Goal: Task Accomplishment & Management: Complete application form

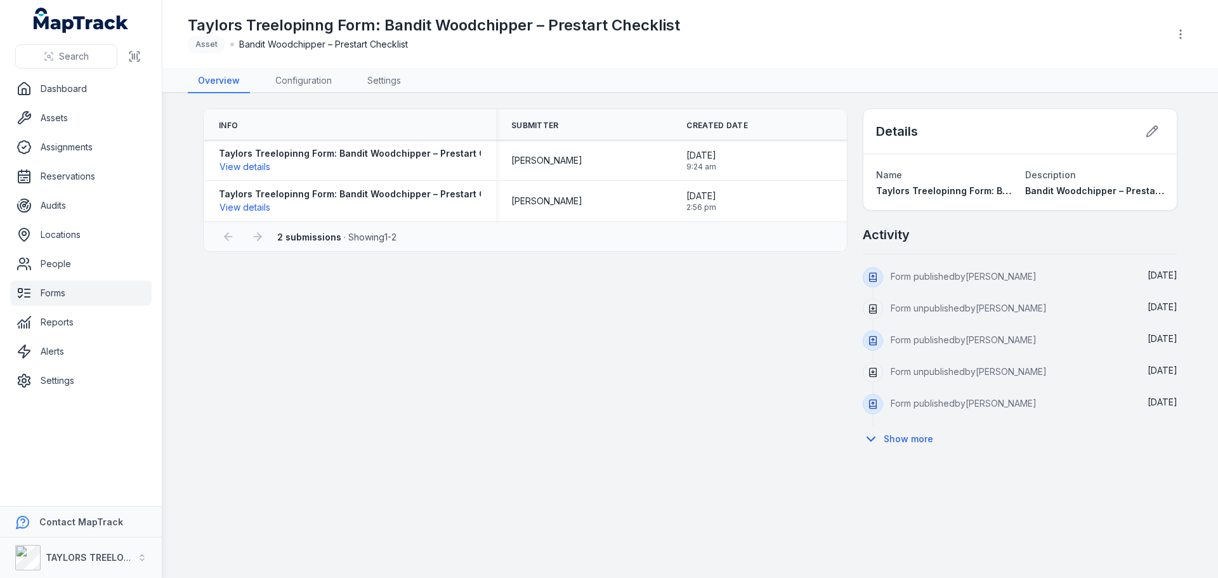
click at [55, 295] on link "Forms" at bounding box center [80, 292] width 141 height 25
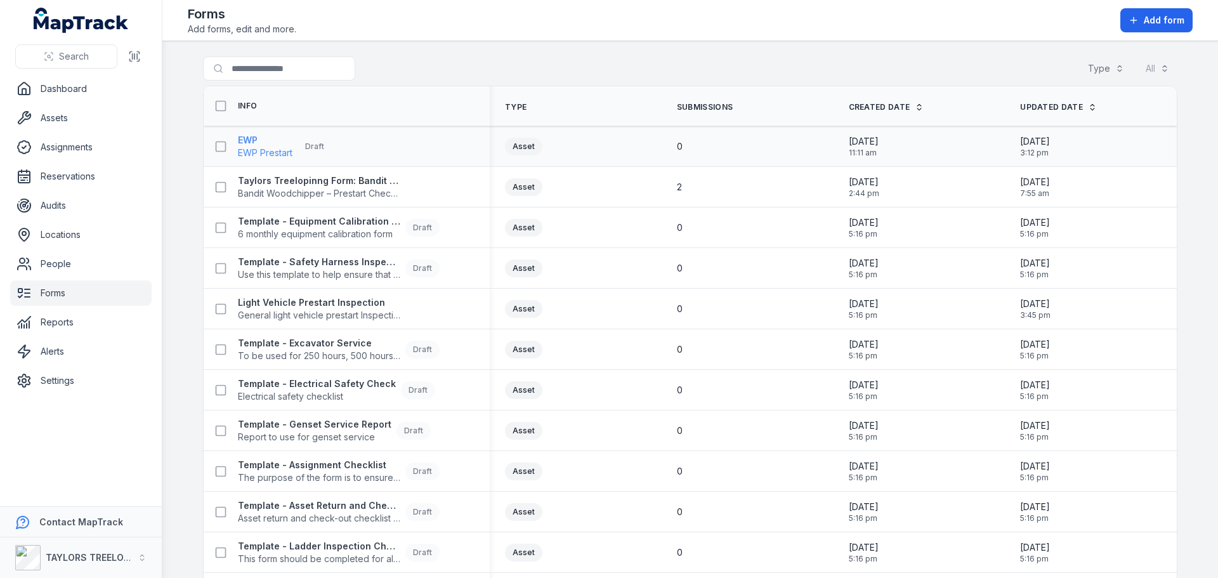
click at [263, 148] on span "EWP Prestart" at bounding box center [265, 153] width 55 height 13
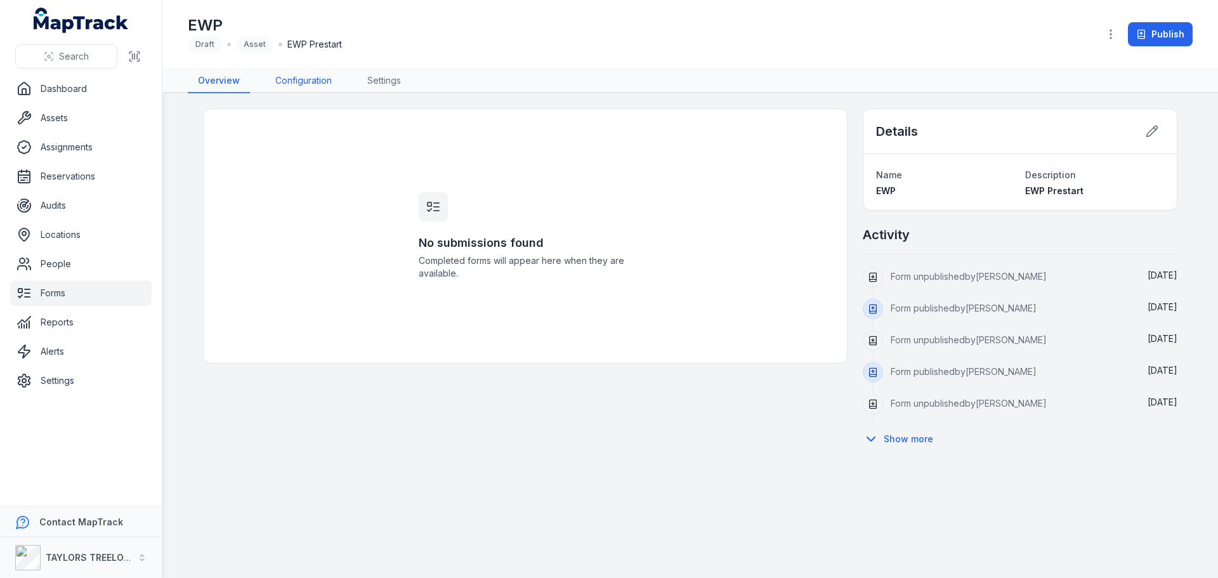
click at [306, 80] on link "Configuration" at bounding box center [303, 81] width 77 height 24
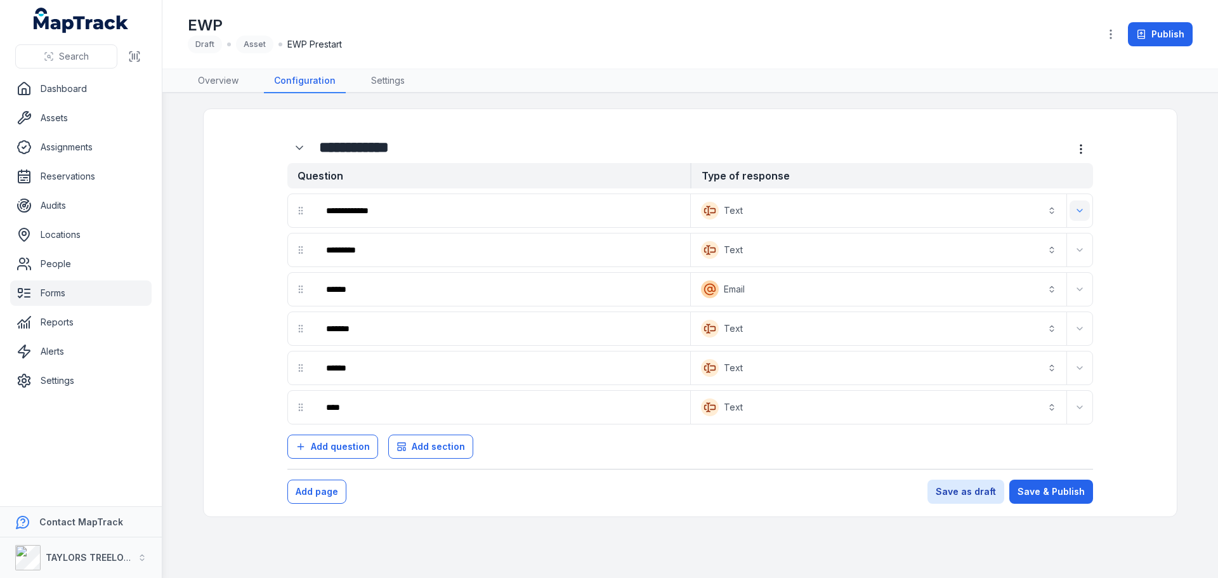
click at [1081, 213] on icon "Expand" at bounding box center [1080, 211] width 10 height 10
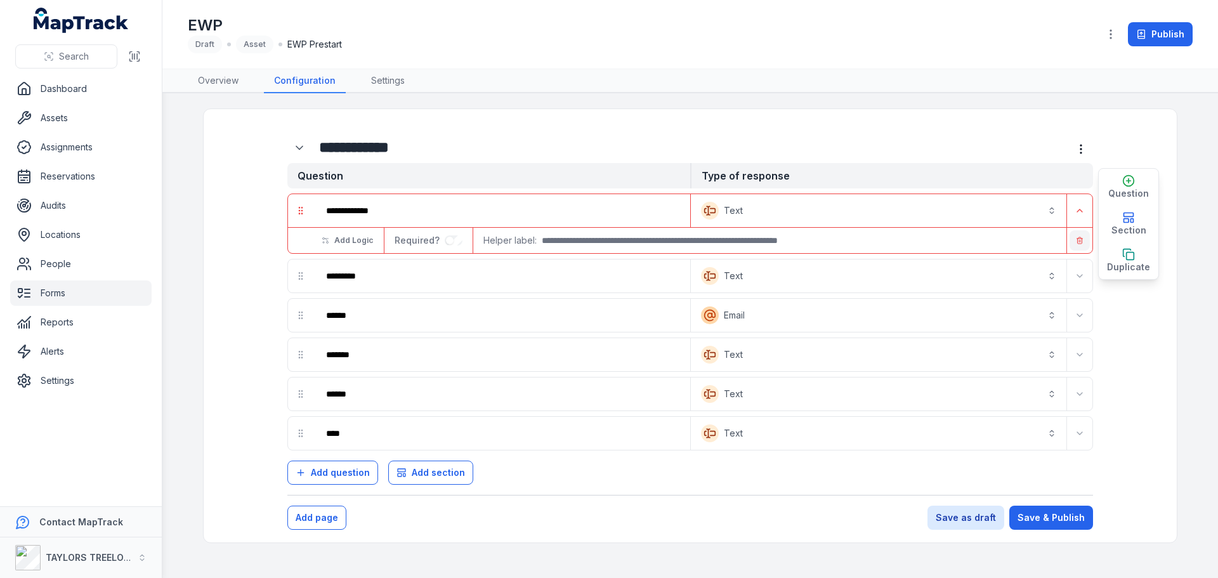
click at [1081, 242] on line "button" at bounding box center [1081, 241] width 0 height 2
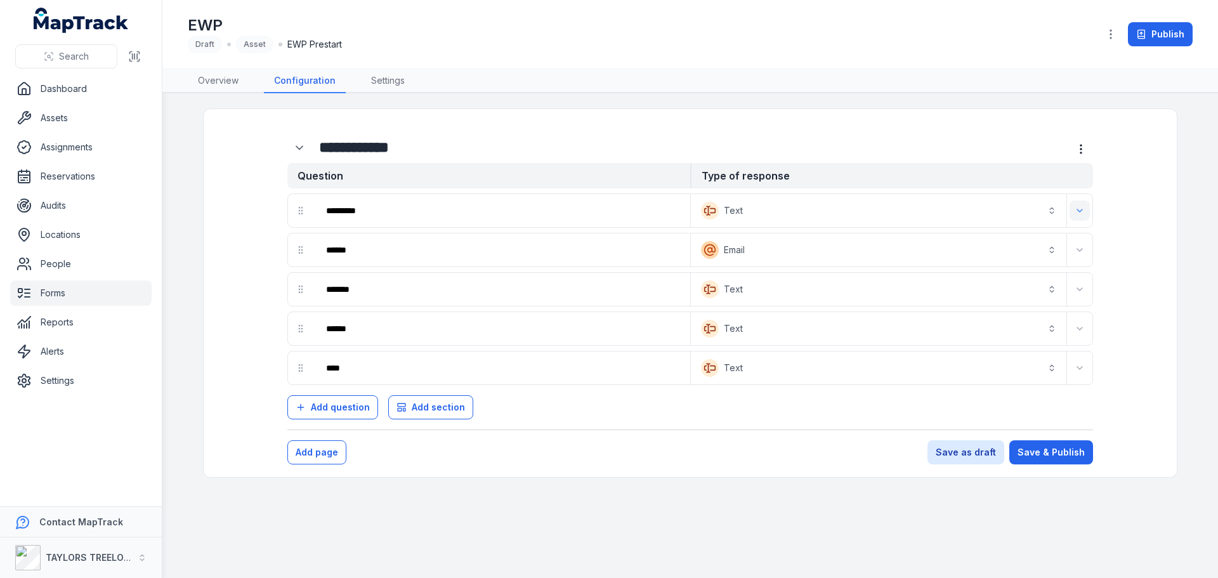
click at [1082, 220] on button "Expand" at bounding box center [1080, 211] width 20 height 20
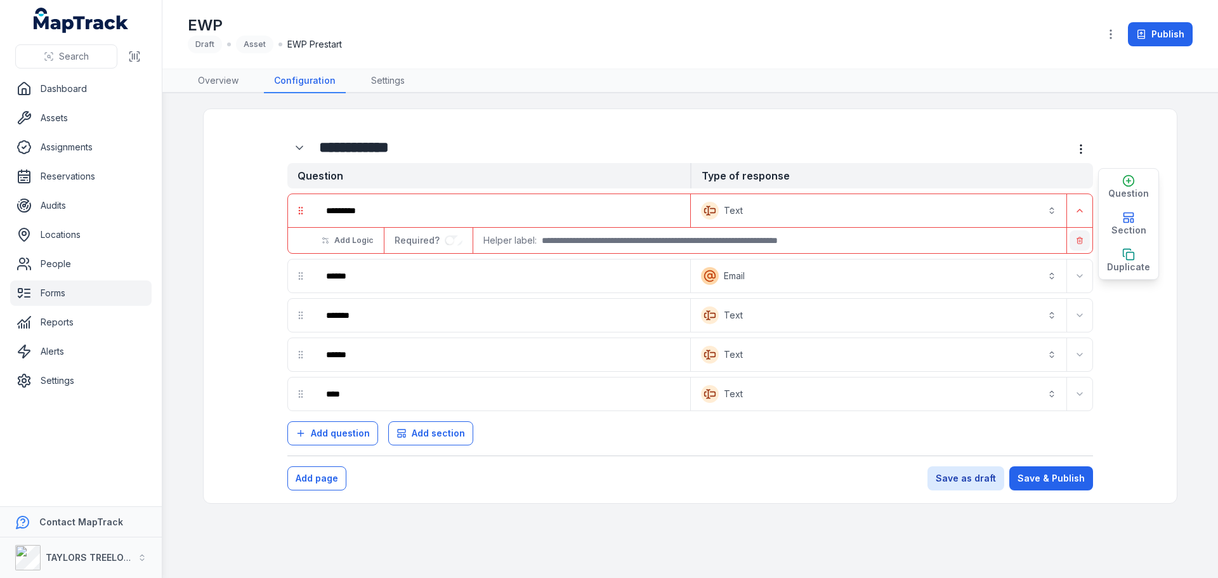
click at [1081, 242] on line "button" at bounding box center [1081, 241] width 0 height 2
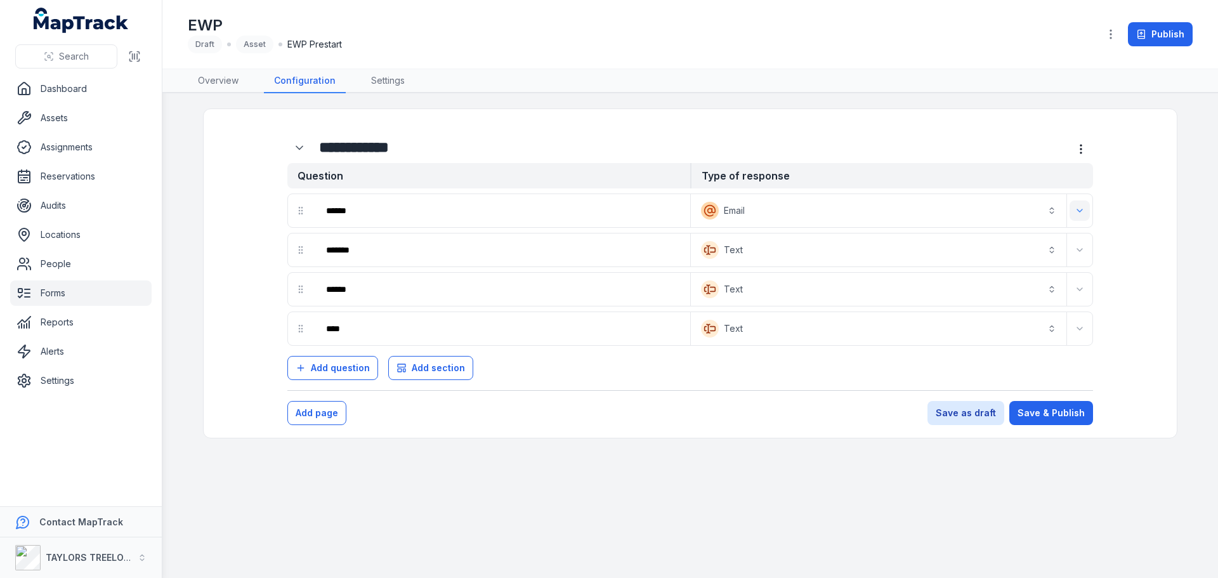
click at [1080, 216] on button "Expand" at bounding box center [1080, 211] width 20 height 20
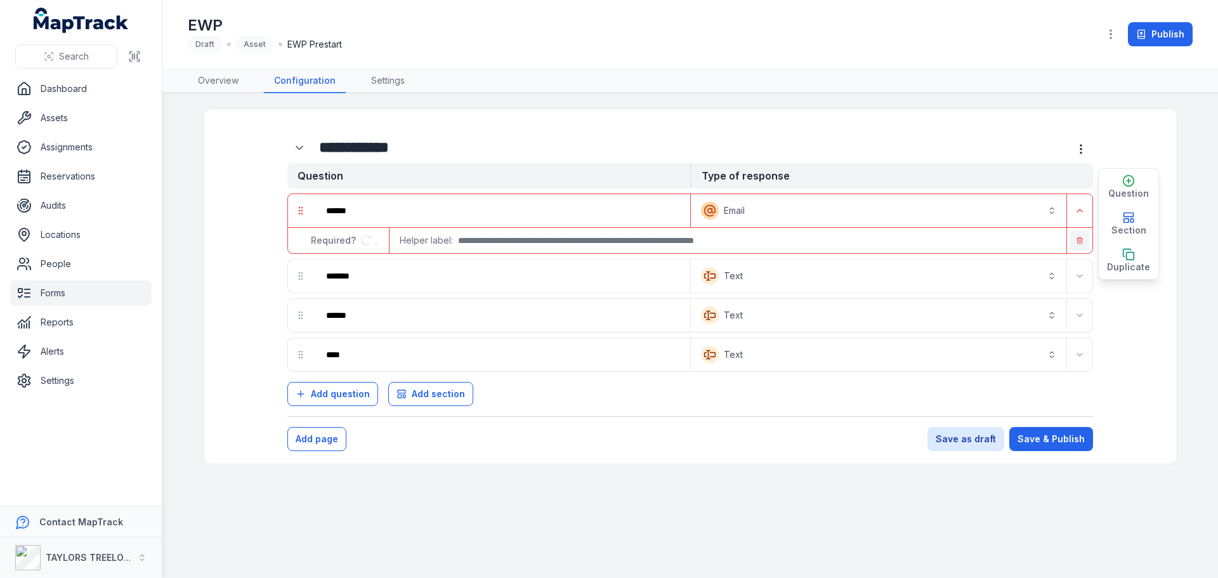
click at [1079, 242] on line "button" at bounding box center [1079, 241] width 0 height 2
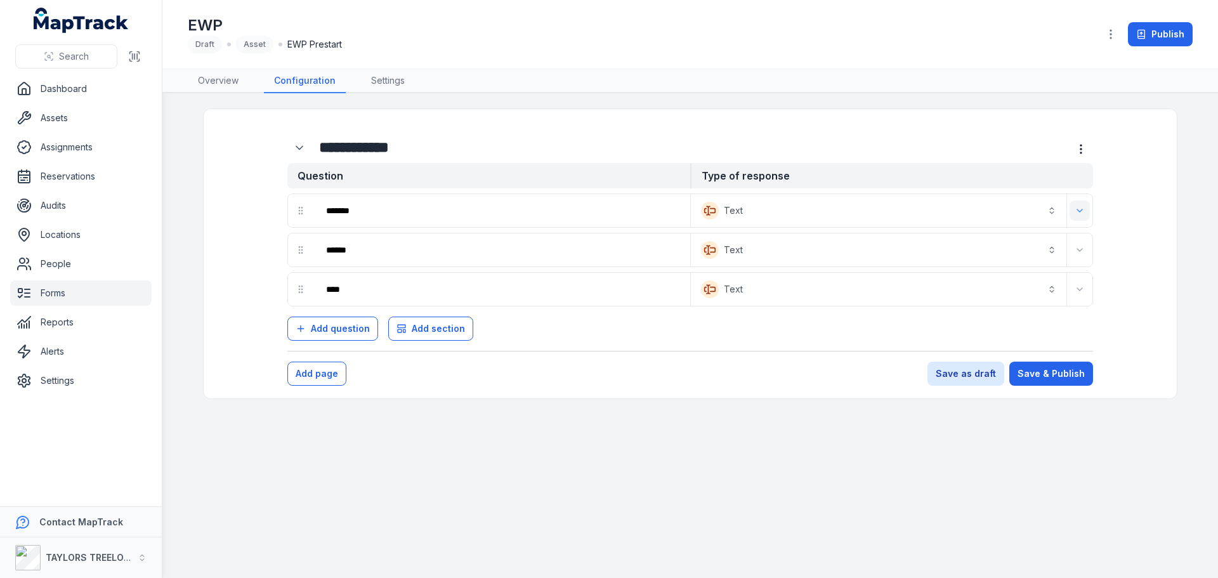
click at [1080, 216] on button "Expand" at bounding box center [1080, 211] width 20 height 20
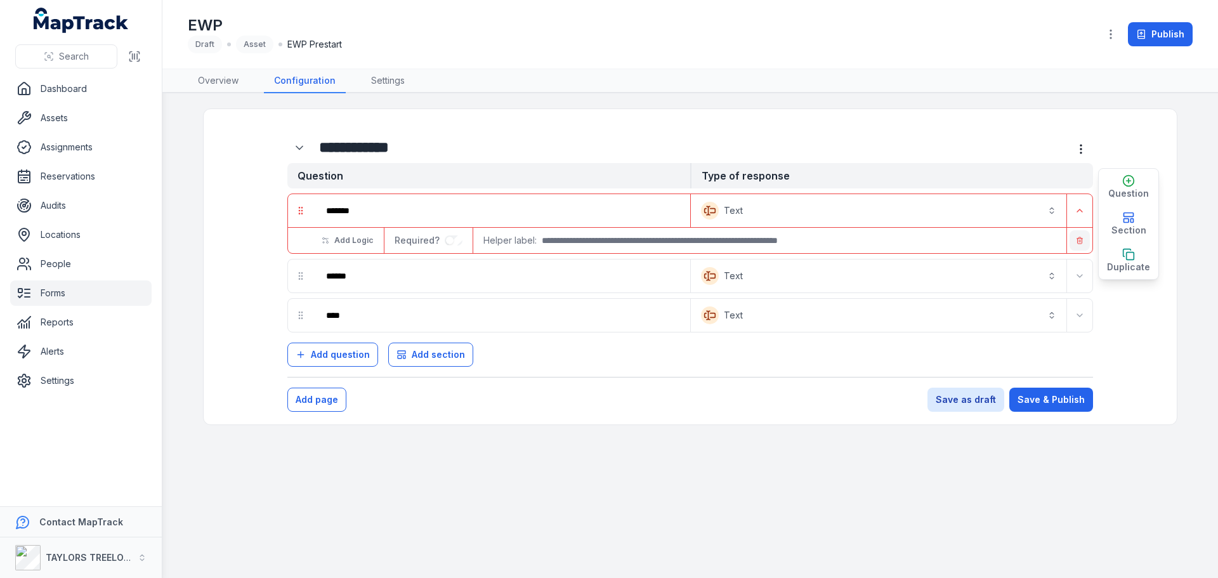
click at [1081, 239] on icon "button" at bounding box center [1080, 241] width 8 height 8
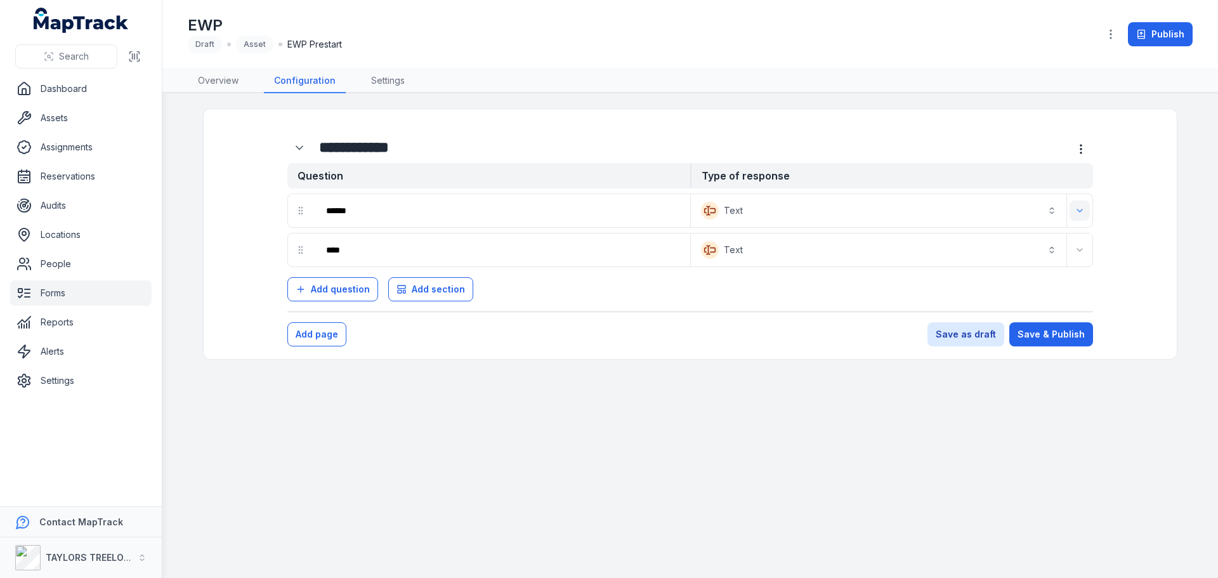
click at [1079, 214] on icon "Expand" at bounding box center [1080, 211] width 10 height 10
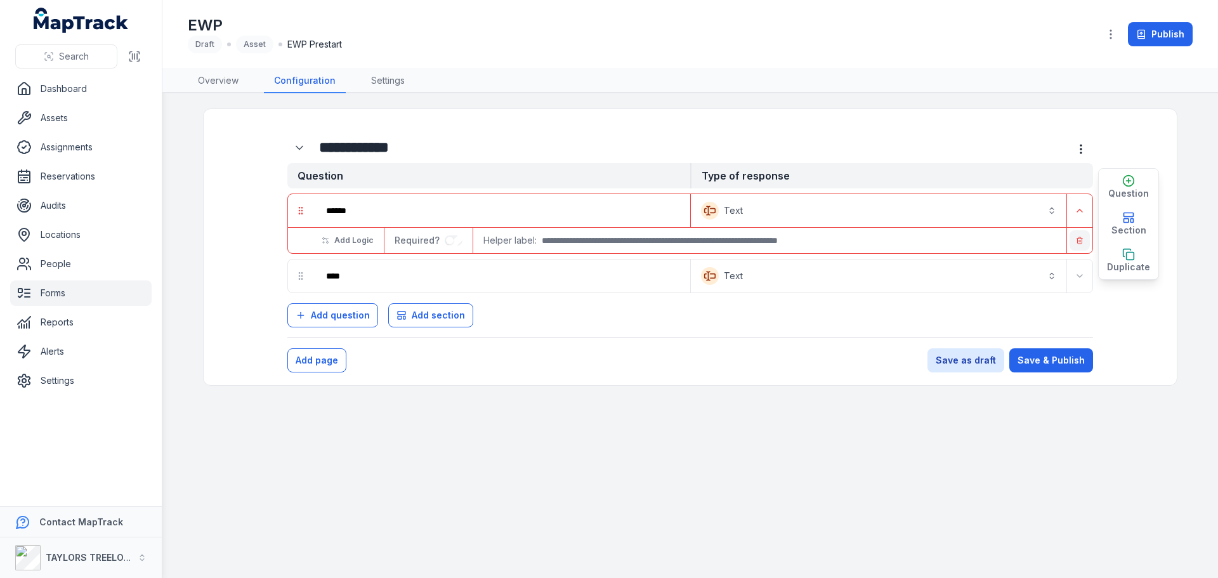
click at [1079, 235] on button "button" at bounding box center [1080, 240] width 20 height 20
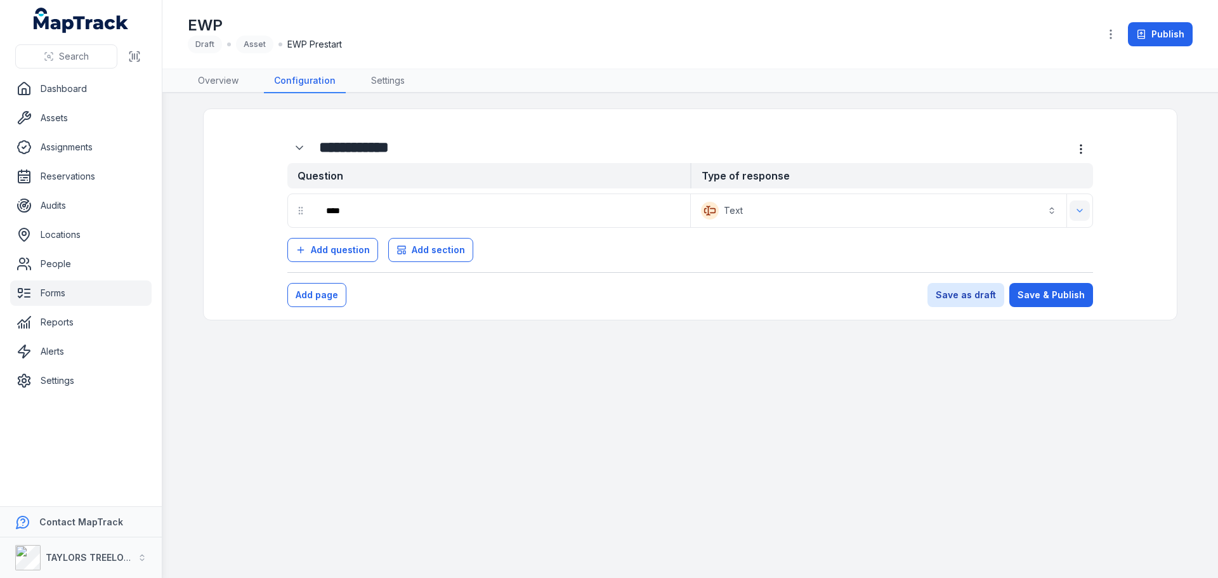
click at [1081, 213] on icon "Expand" at bounding box center [1080, 211] width 10 height 10
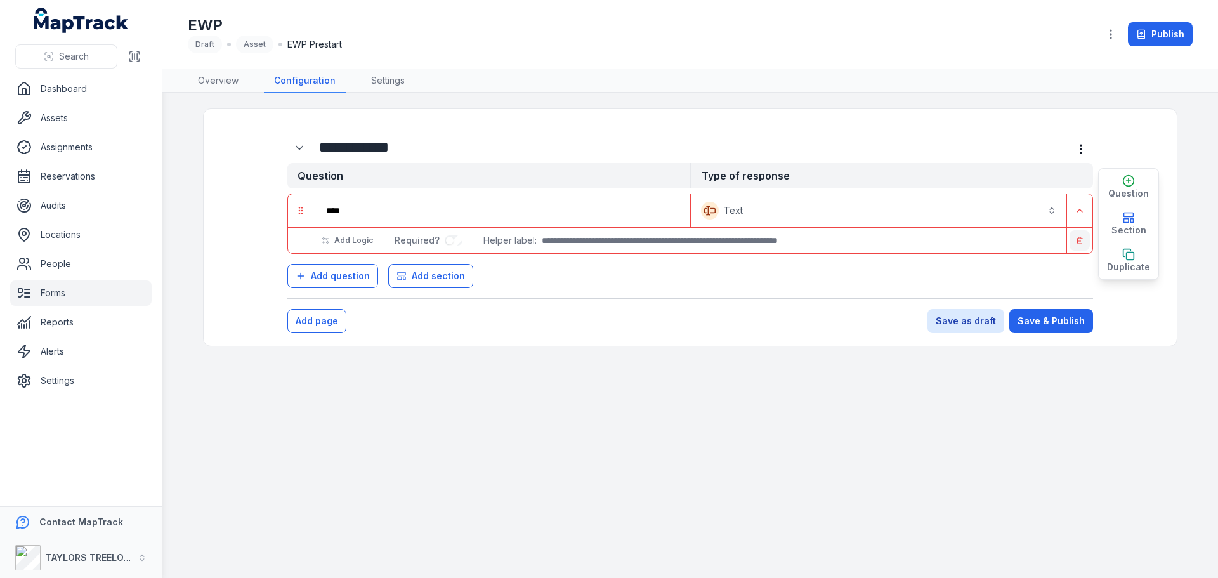
click at [1080, 239] on icon "button" at bounding box center [1080, 239] width 6 height 0
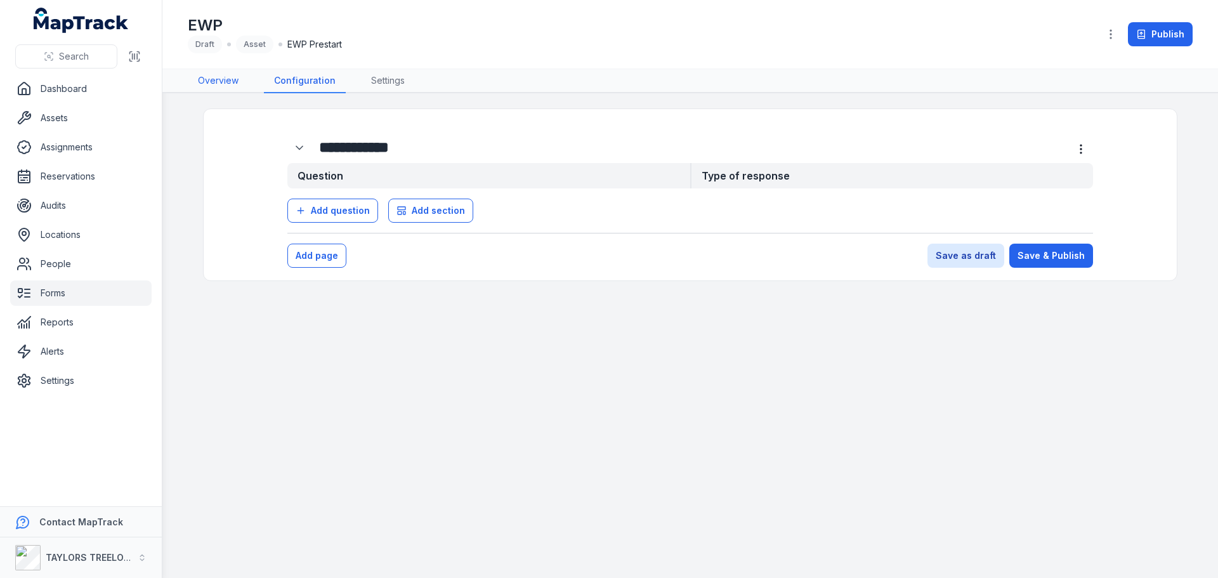
click at [217, 79] on link "Overview" at bounding box center [218, 81] width 61 height 24
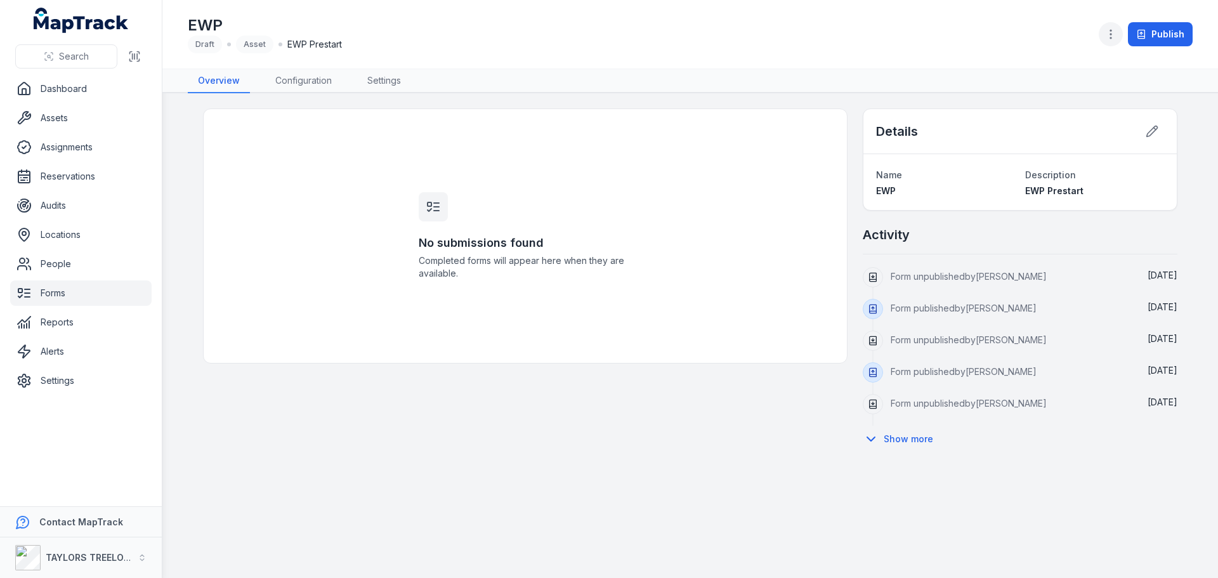
click at [1110, 34] on icon "button" at bounding box center [1111, 34] width 13 height 13
click at [984, 36] on div "EWP Draft Asset EWP Prestart Publish" at bounding box center [690, 34] width 1005 height 58
click at [379, 80] on link "Settings" at bounding box center [384, 81] width 54 height 24
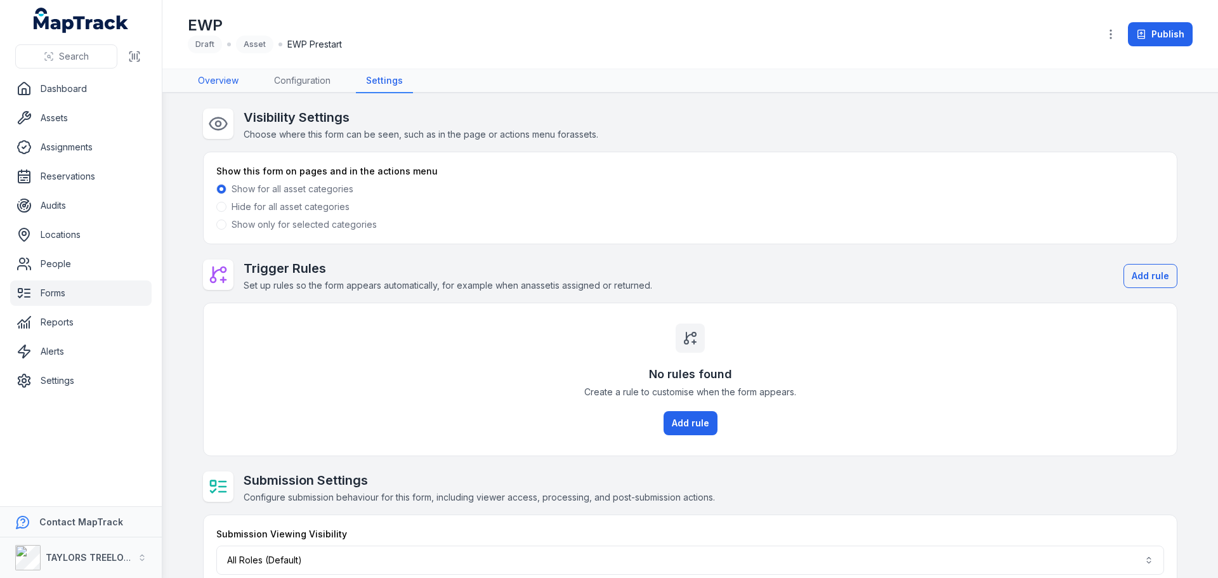
click at [225, 80] on link "Overview" at bounding box center [218, 81] width 61 height 24
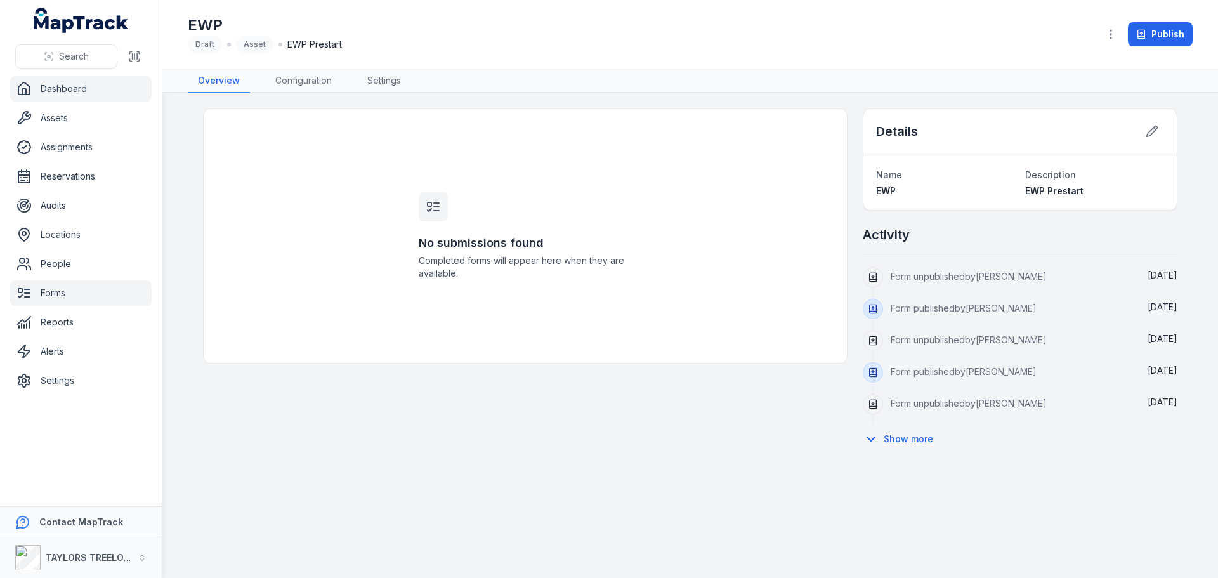
click at [70, 91] on link "Dashboard" at bounding box center [80, 88] width 141 height 25
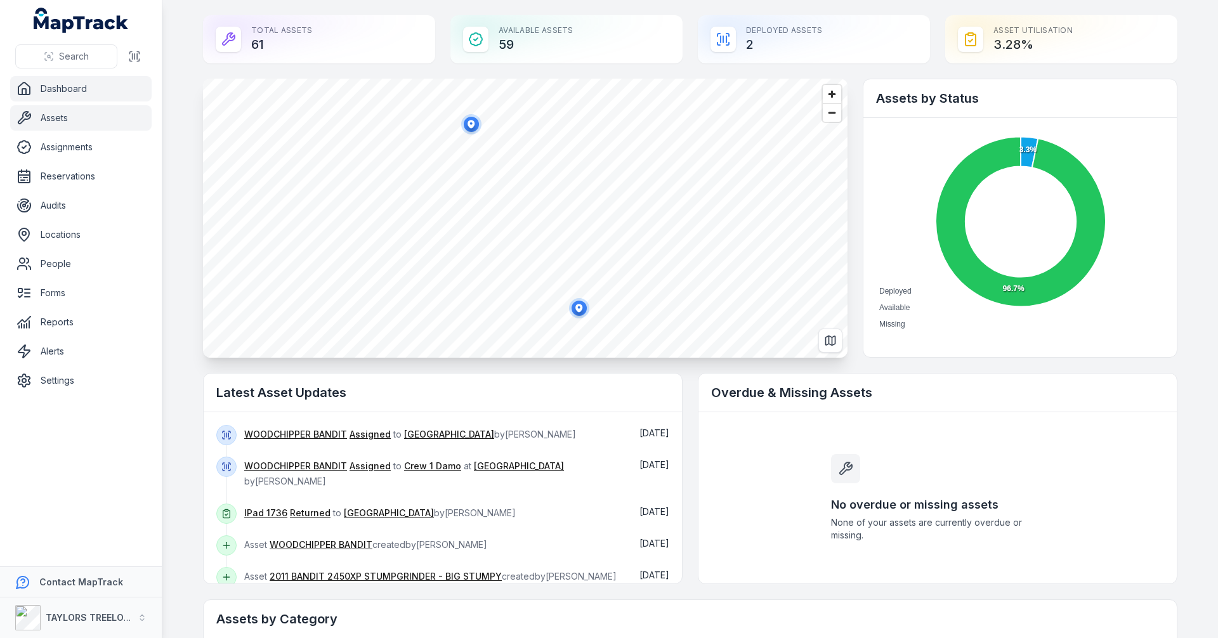
click at [54, 117] on link "Assets" at bounding box center [80, 117] width 141 height 25
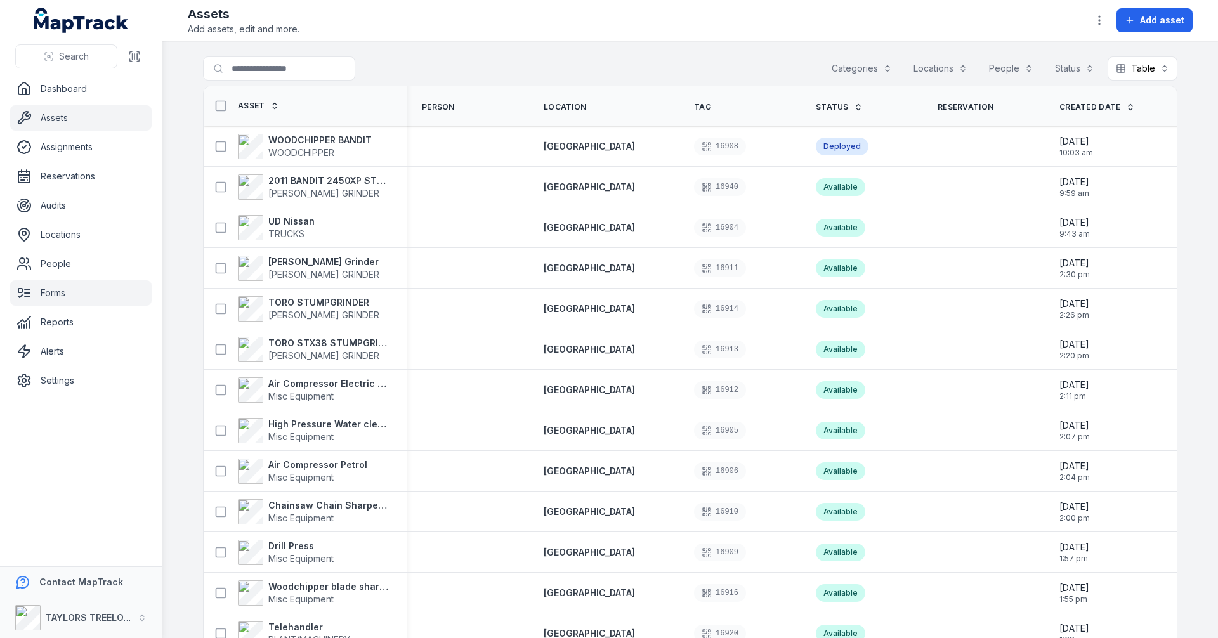
click at [50, 289] on link "Forms" at bounding box center [80, 292] width 141 height 25
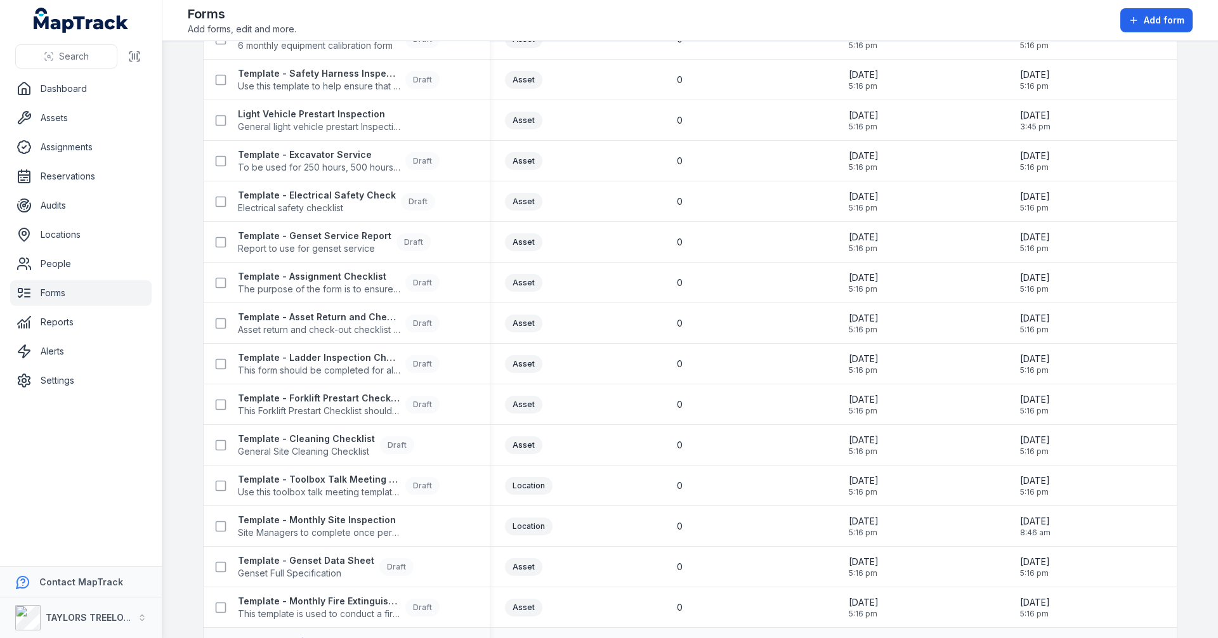
scroll to position [381, 0]
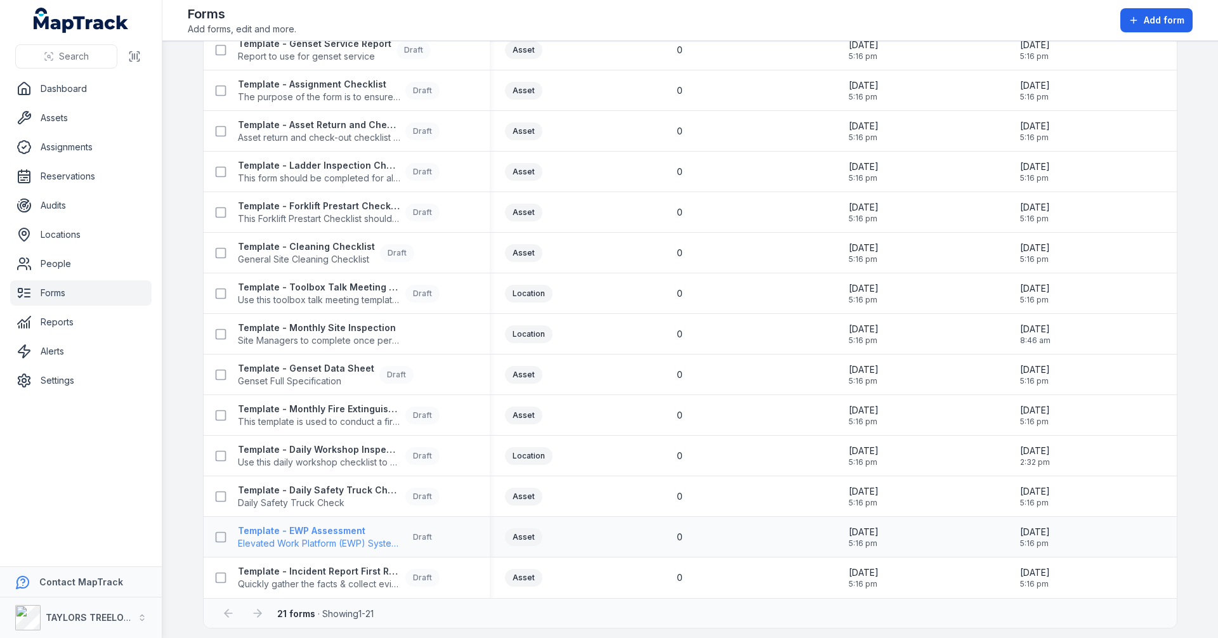
click at [326, 541] on span "Elevated Work Platform (EWP) System Assessment" at bounding box center [319, 543] width 162 height 13
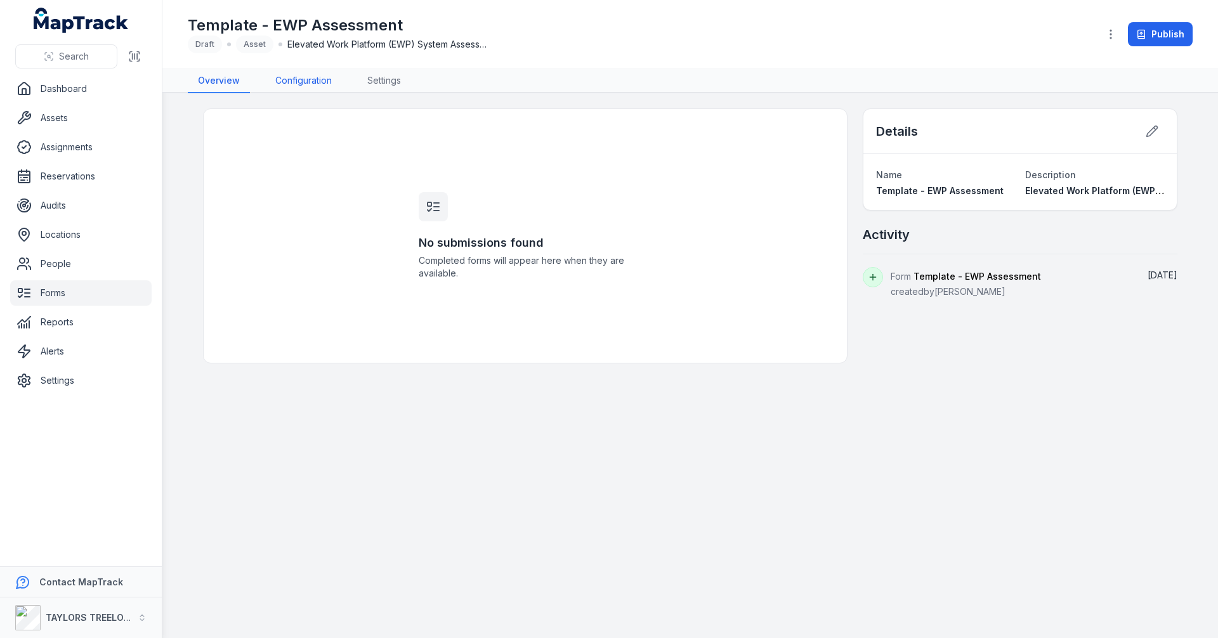
click at [311, 77] on link "Configuration" at bounding box center [303, 81] width 77 height 24
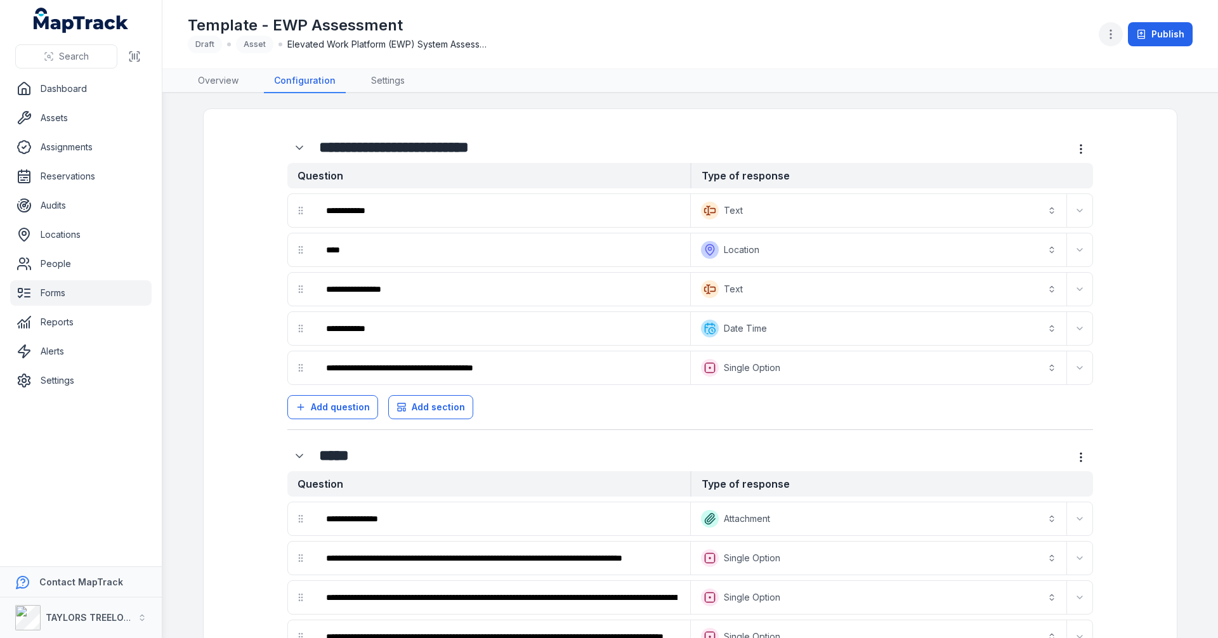
click at [1115, 37] on icon "button" at bounding box center [1111, 34] width 13 height 13
click at [908, 48] on div "Template - EWP Assessment Draft Asset Elevated Work Platform (EWP) System Asses…" at bounding box center [690, 34] width 1005 height 58
drag, startPoint x: 56, startPoint y: 380, endPoint x: 96, endPoint y: 376, distance: 39.5
click at [57, 380] on link "Settings" at bounding box center [80, 380] width 141 height 25
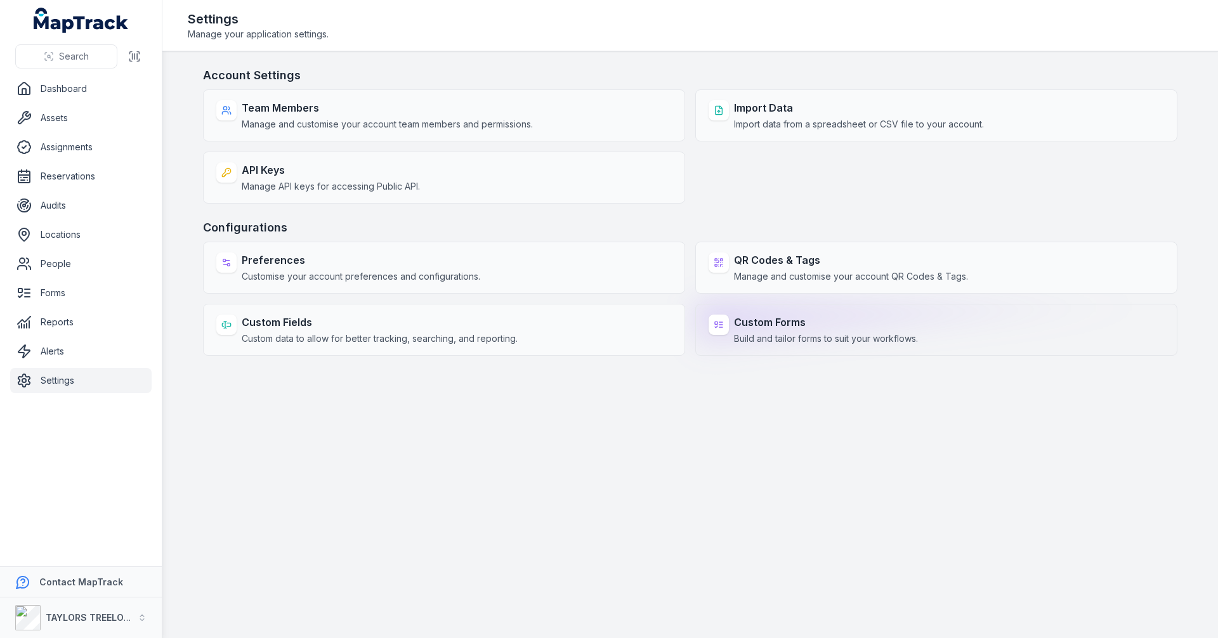
click at [775, 336] on span "Build and tailor forms to suit your workflows." at bounding box center [826, 338] width 184 height 13
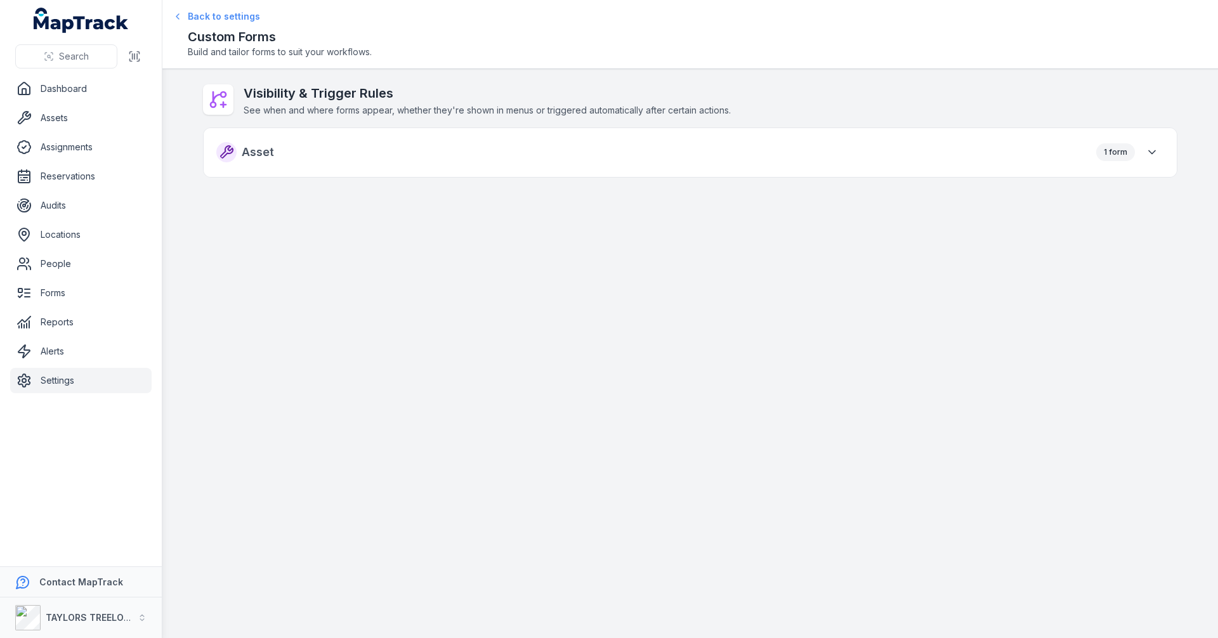
click at [204, 17] on span "Back to settings" at bounding box center [224, 16] width 72 height 13
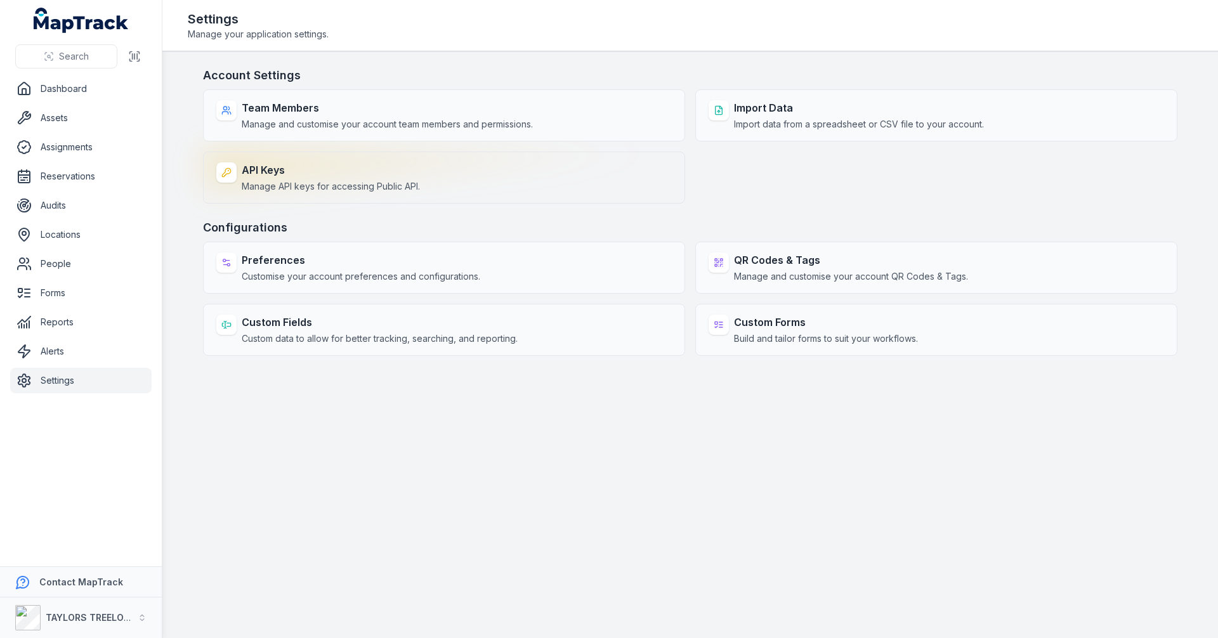
click at [282, 176] on strong "API Keys" at bounding box center [331, 169] width 178 height 15
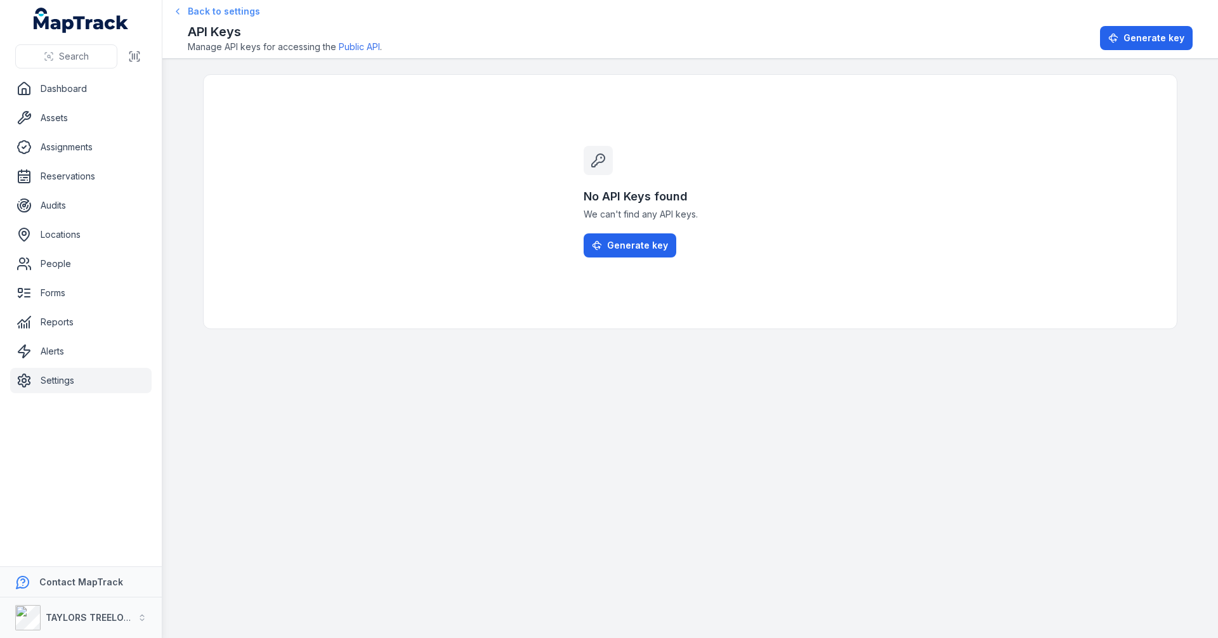
click at [209, 13] on span "Back to settings" at bounding box center [224, 11] width 72 height 13
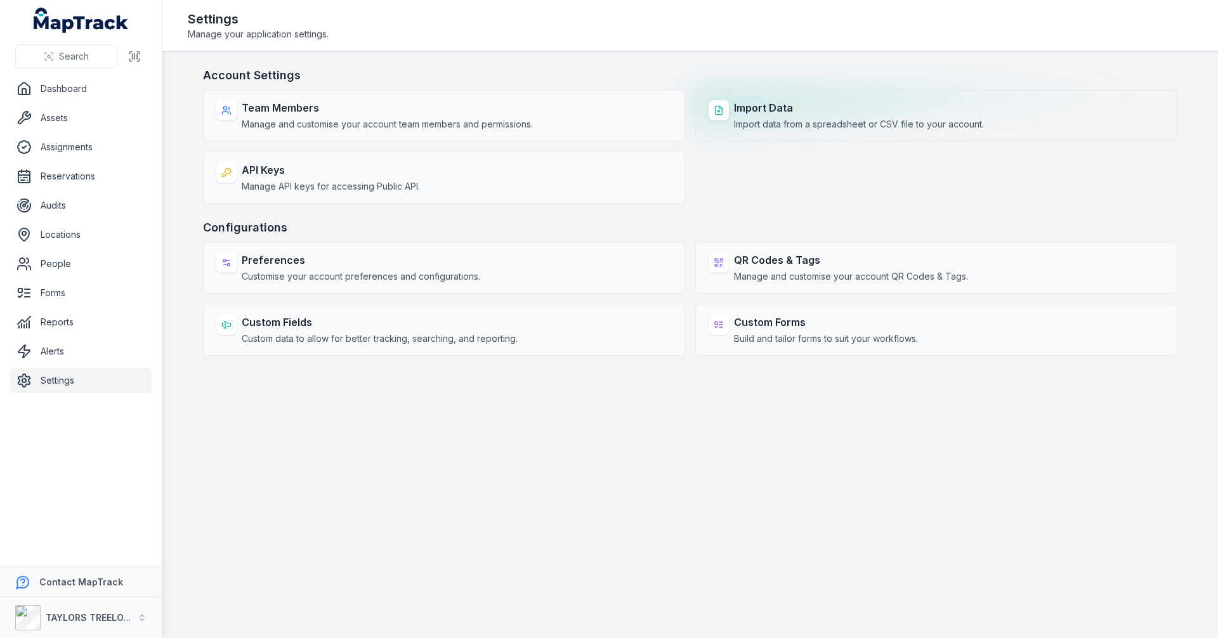
click at [781, 125] on span "Import data from a spreadsheet or CSV file to your account." at bounding box center [859, 124] width 250 height 13
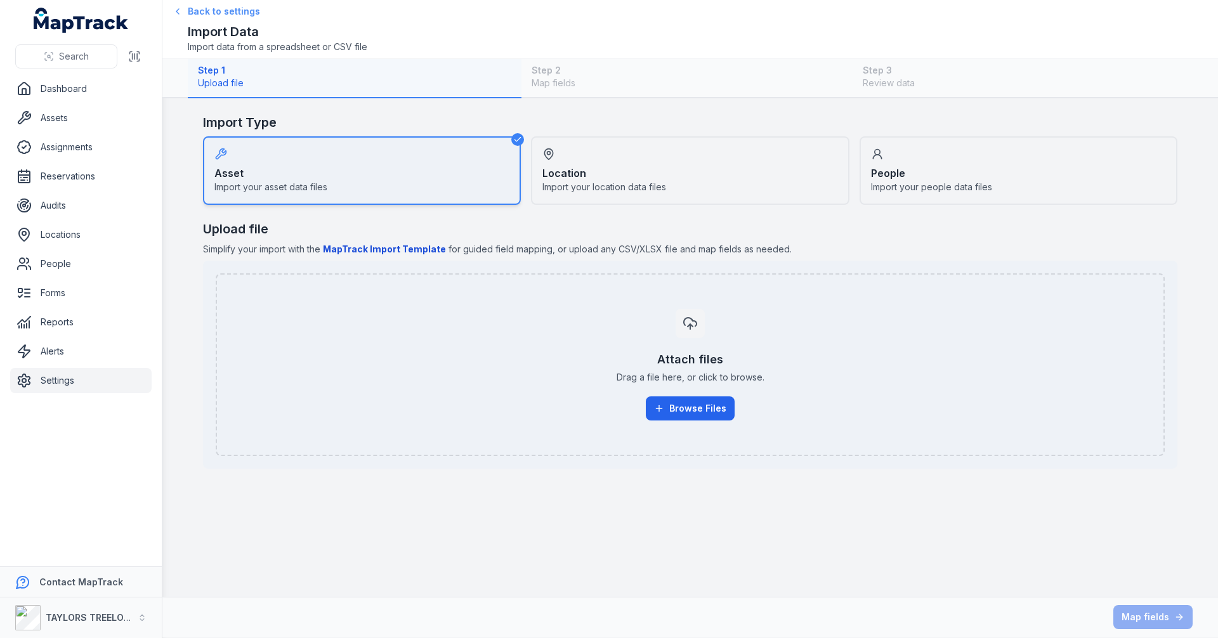
click at [209, 10] on span "Back to settings" at bounding box center [224, 11] width 72 height 13
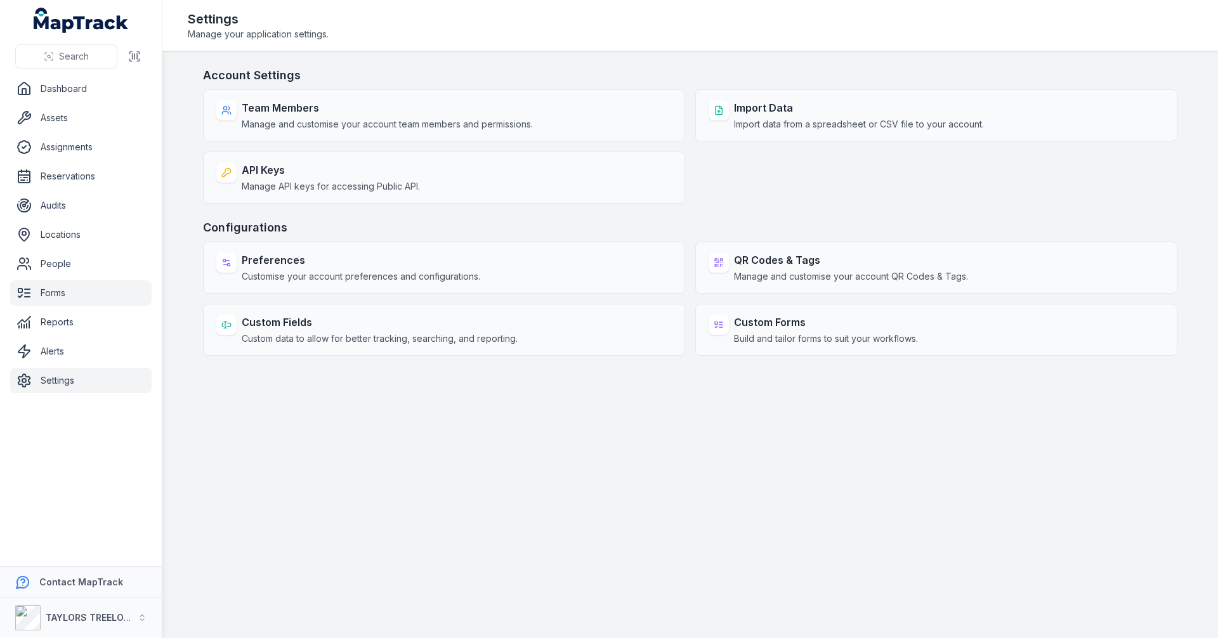
click at [59, 289] on link "Forms" at bounding box center [80, 292] width 141 height 25
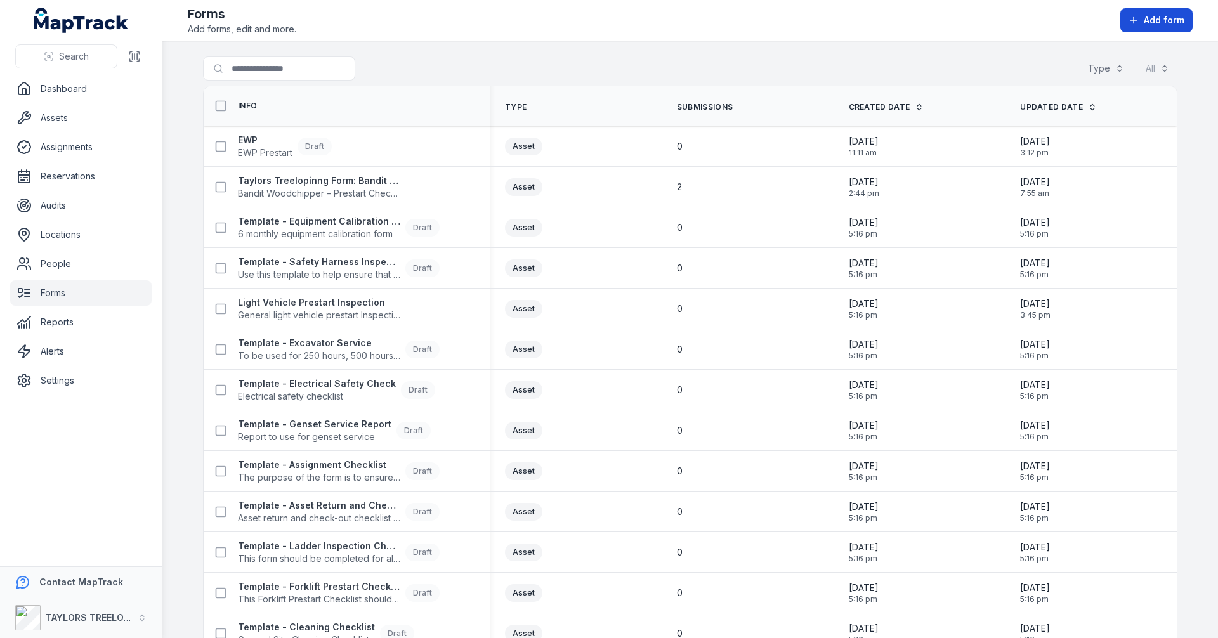
click at [1159, 20] on span "Add form" at bounding box center [1164, 20] width 41 height 13
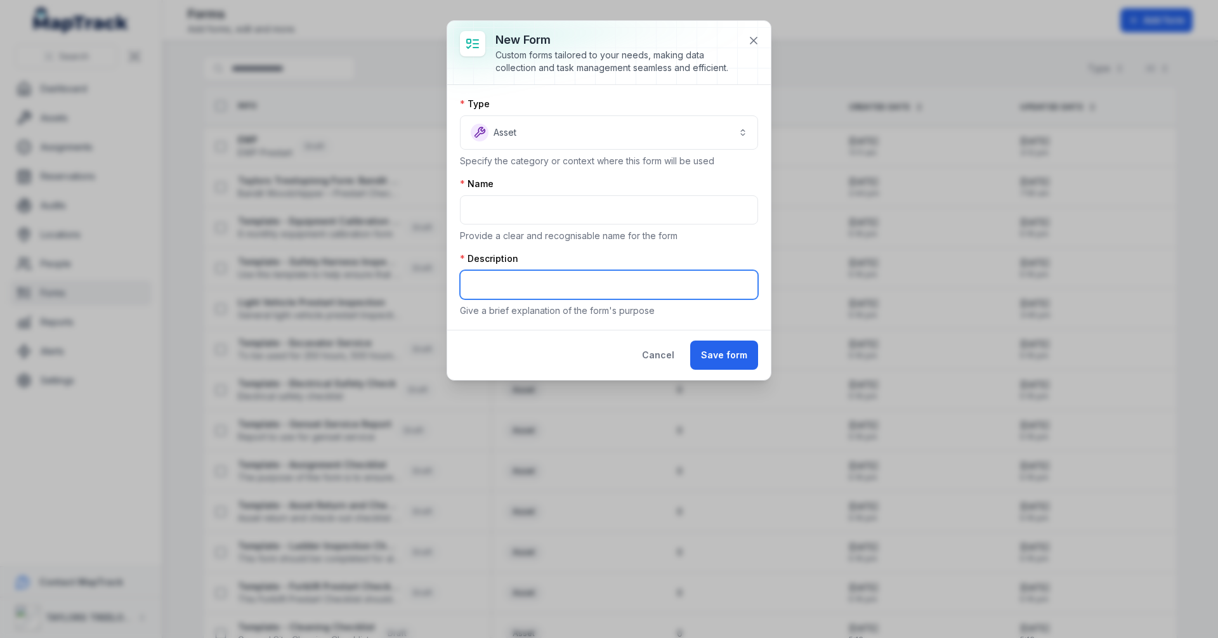
click at [582, 289] on input "text" at bounding box center [609, 284] width 298 height 29
click at [746, 43] on button at bounding box center [754, 41] width 24 height 24
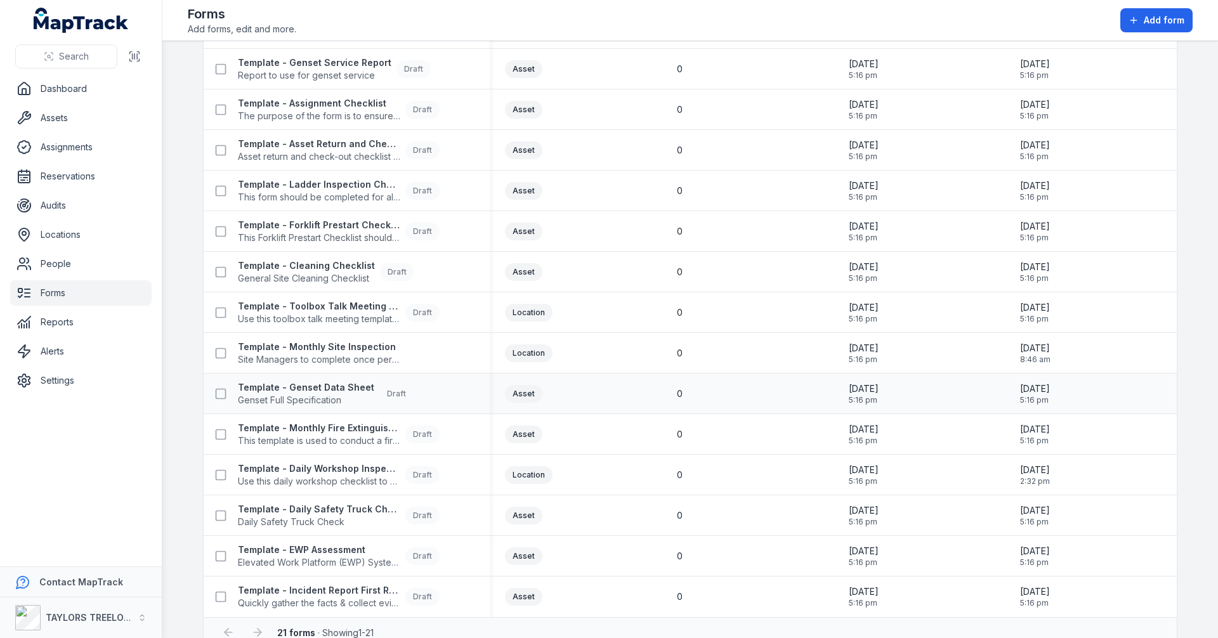
scroll to position [386, 0]
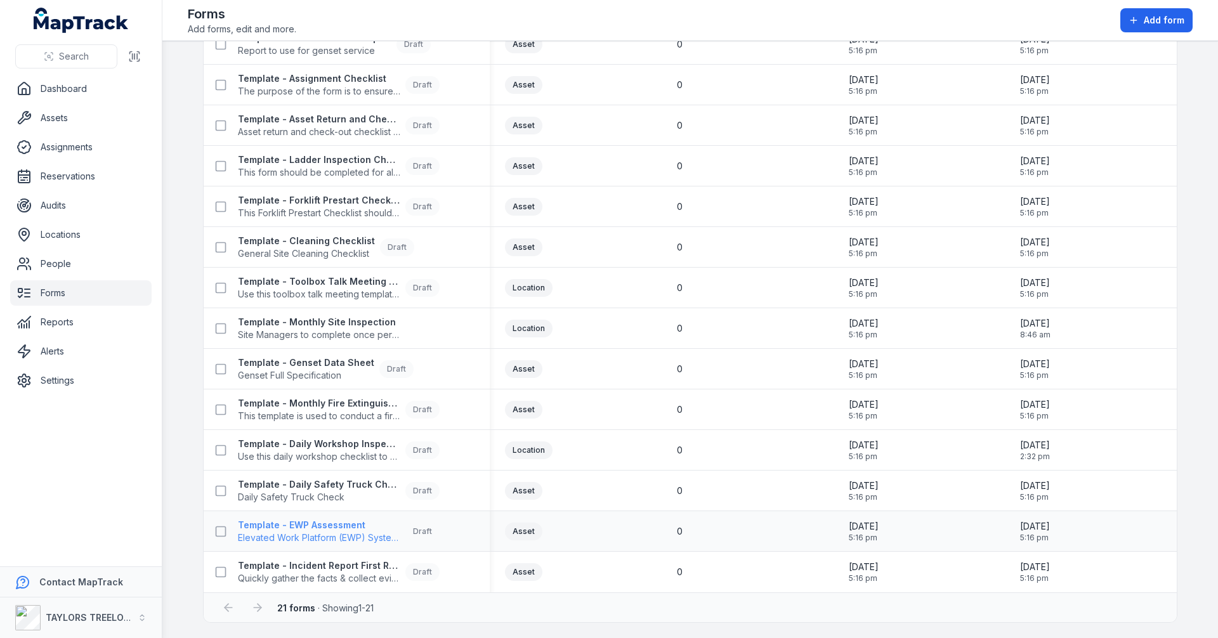
click at [331, 536] on span "Elevated Work Platform (EWP) System Assessment" at bounding box center [319, 538] width 162 height 13
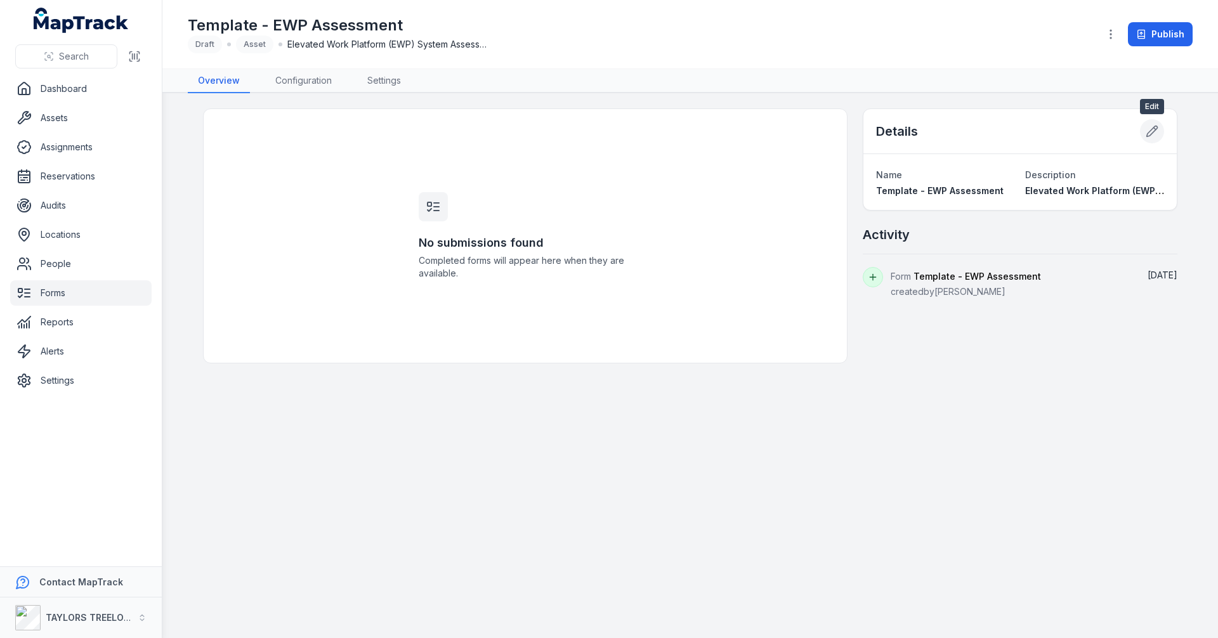
click at [1155, 133] on icon at bounding box center [1152, 131] width 13 height 13
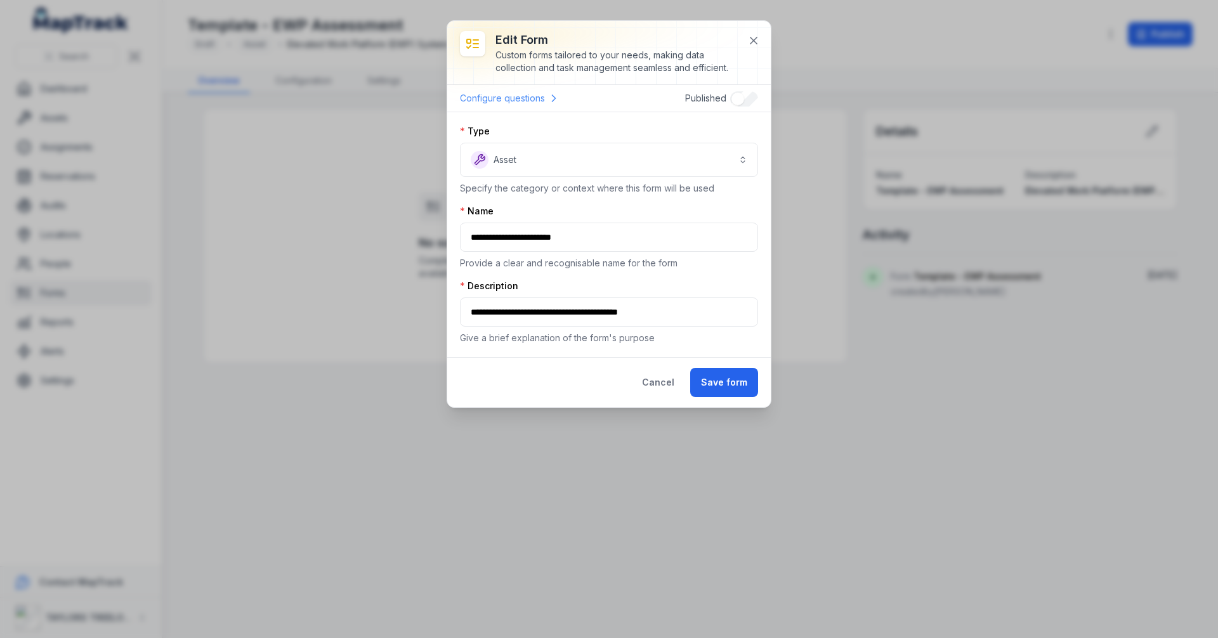
click at [529, 99] on link "Configure questions" at bounding box center [510, 98] width 100 height 16
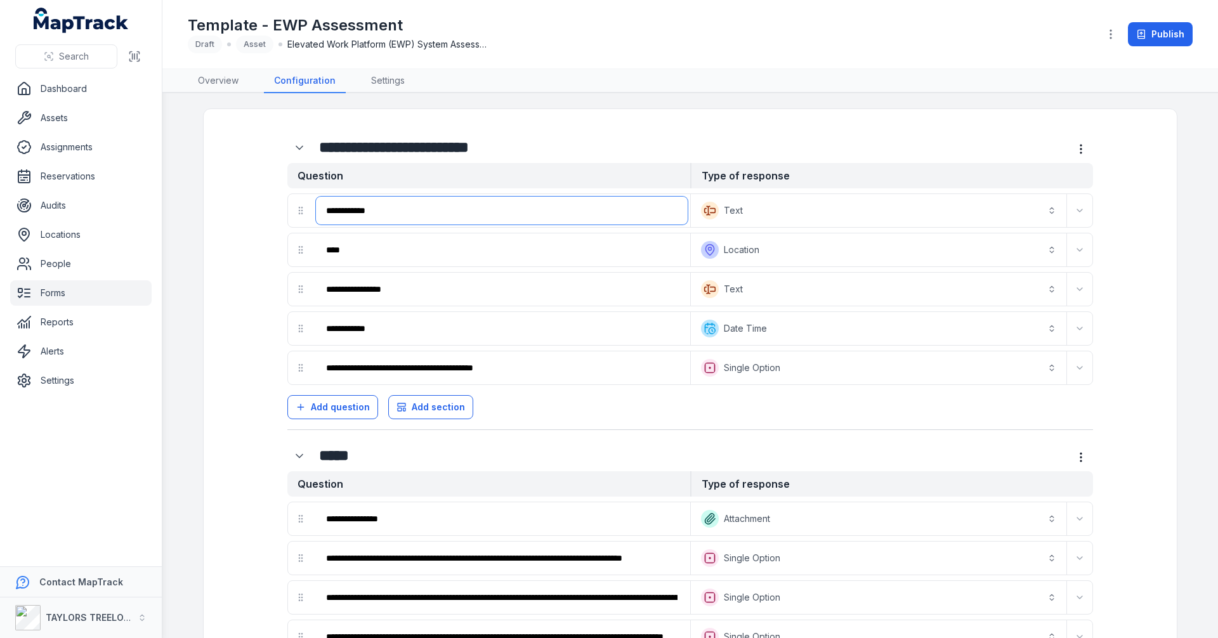
click at [489, 217] on input "**********" at bounding box center [502, 211] width 372 height 28
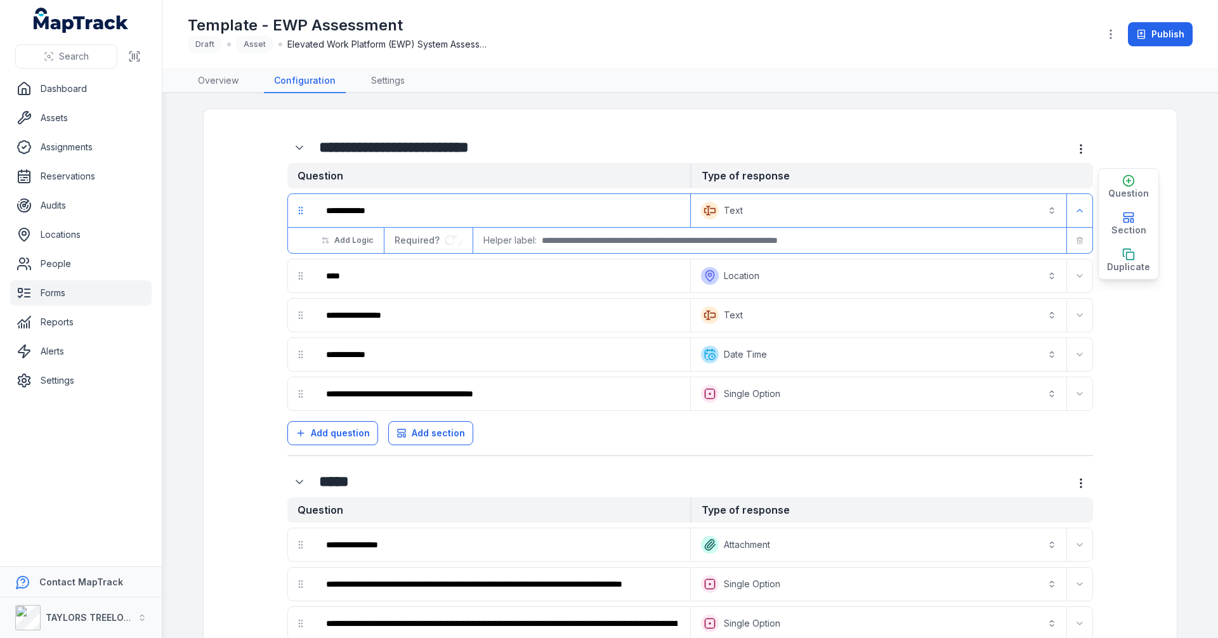
drag, startPoint x: 1076, startPoint y: 209, endPoint x: 1065, endPoint y: 186, distance: 25.3
click at [1075, 209] on icon "Expand" at bounding box center [1080, 211] width 10 height 10
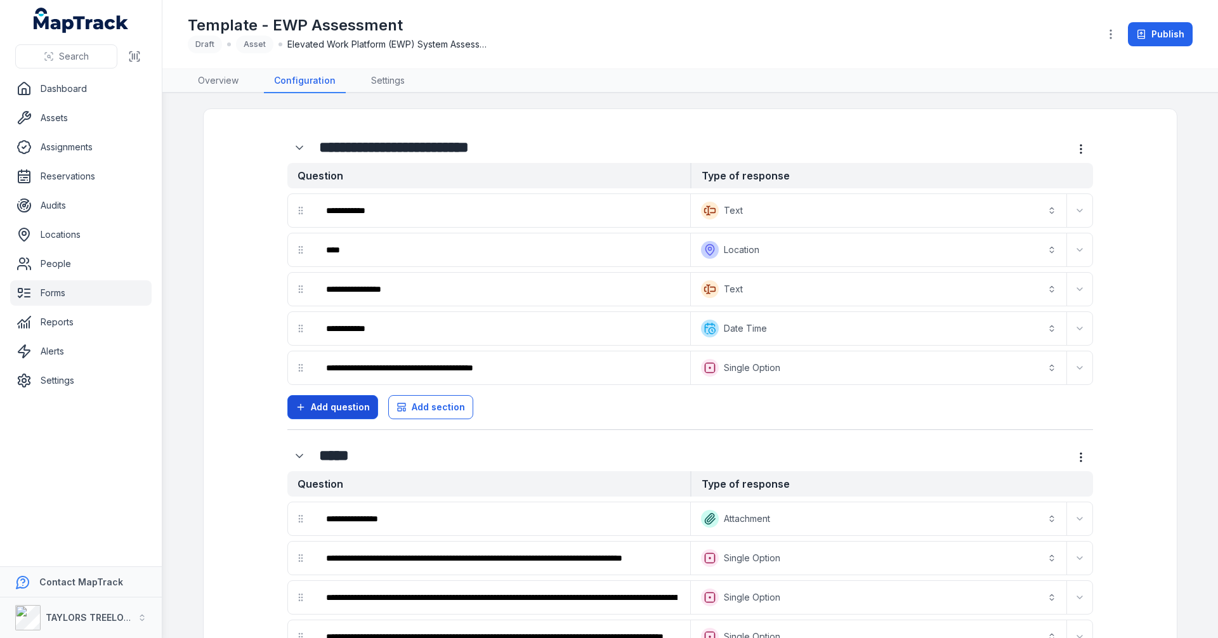
click at [340, 409] on span "Add question" at bounding box center [340, 407] width 59 height 13
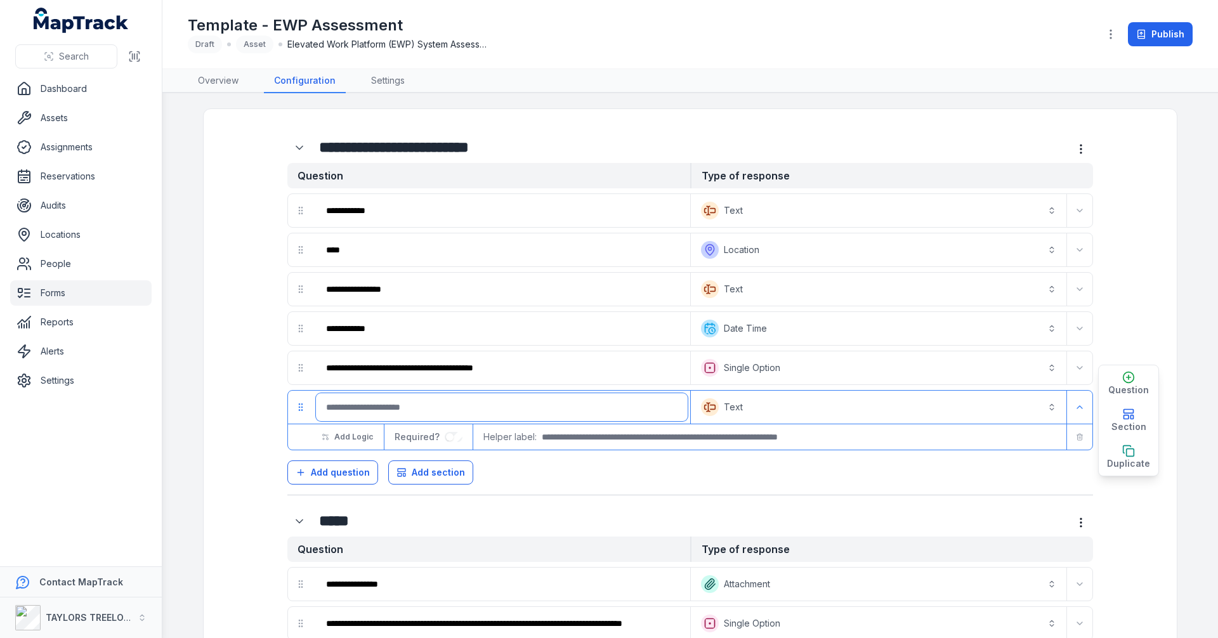
click at [424, 402] on input ":rta:-form-item-label" at bounding box center [502, 407] width 372 height 28
type input "**********"
click at [734, 405] on button "Text *******" at bounding box center [879, 407] width 371 height 28
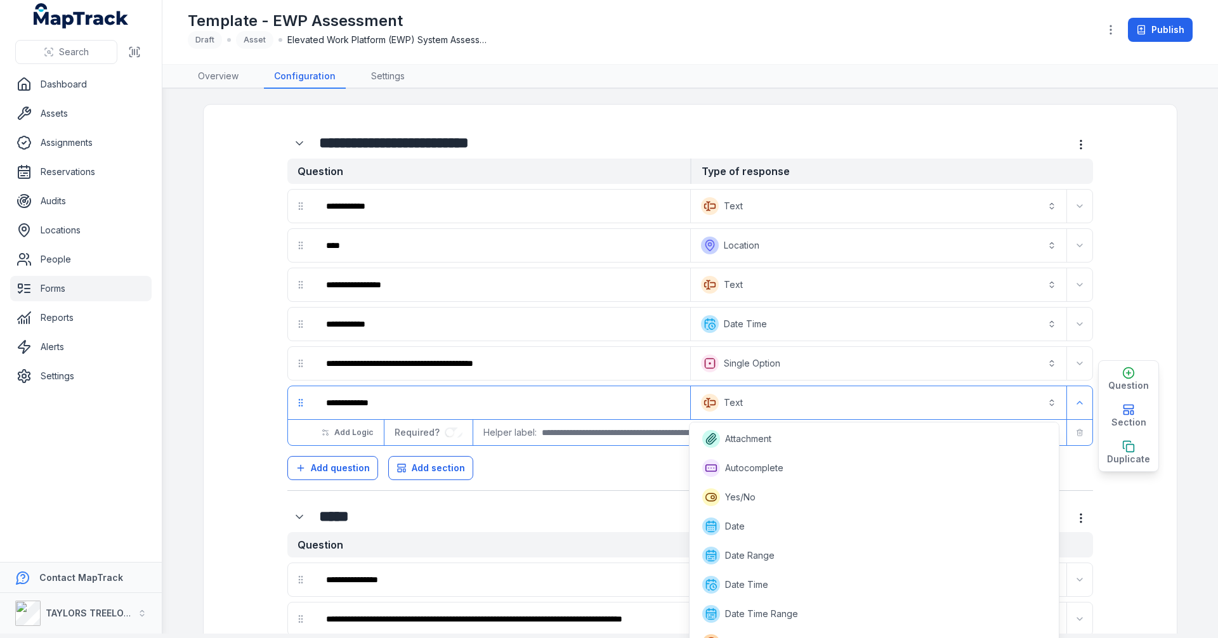
scroll to position [223, 0]
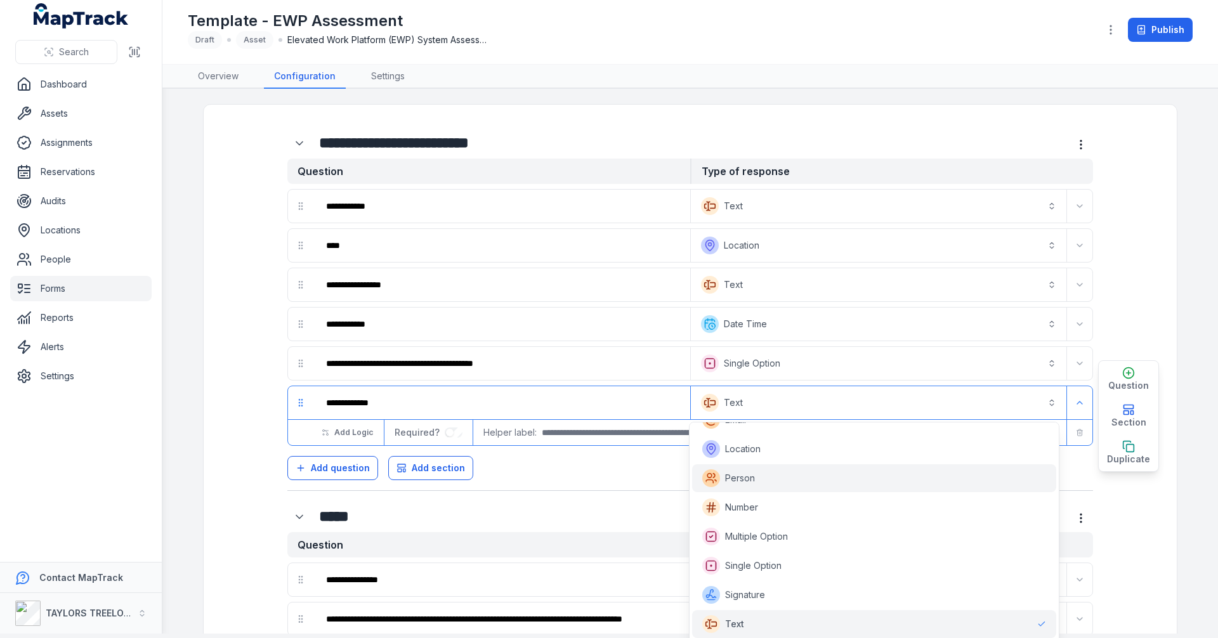
click at [744, 473] on span "Person" at bounding box center [740, 478] width 30 height 13
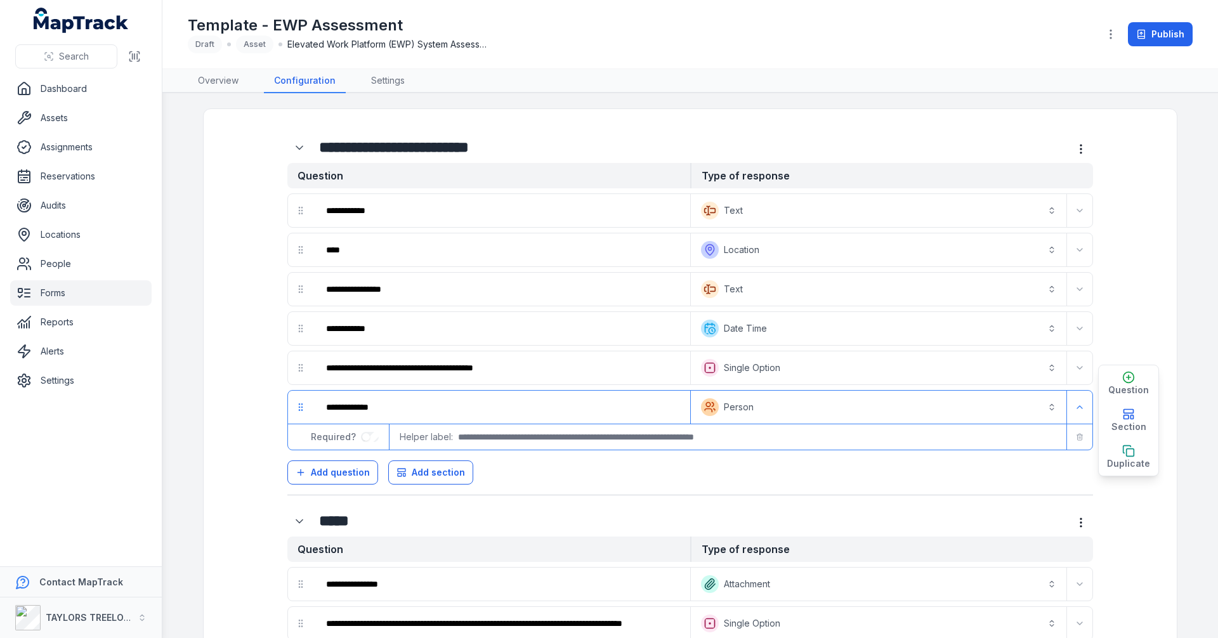
scroll to position [0, 0]
click at [508, 487] on div "**********" at bounding box center [690, 314] width 806 height 364
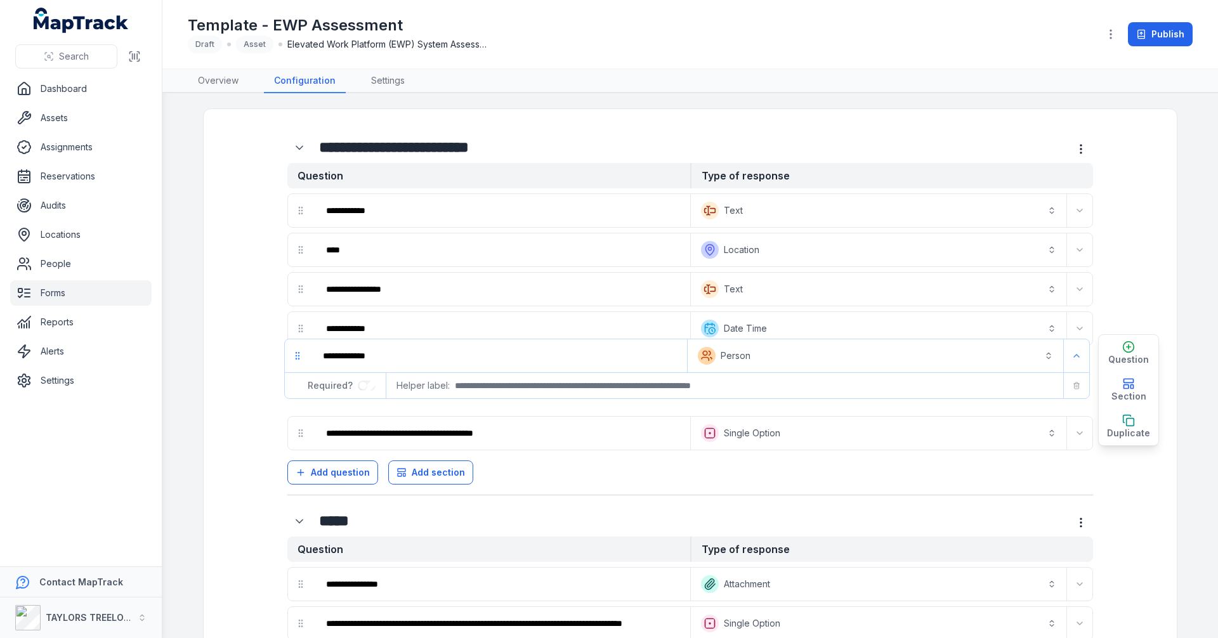
drag, startPoint x: 294, startPoint y: 411, endPoint x: 296, endPoint y: 357, distance: 54.6
click at [296, 357] on div "**********" at bounding box center [690, 322] width 806 height 257
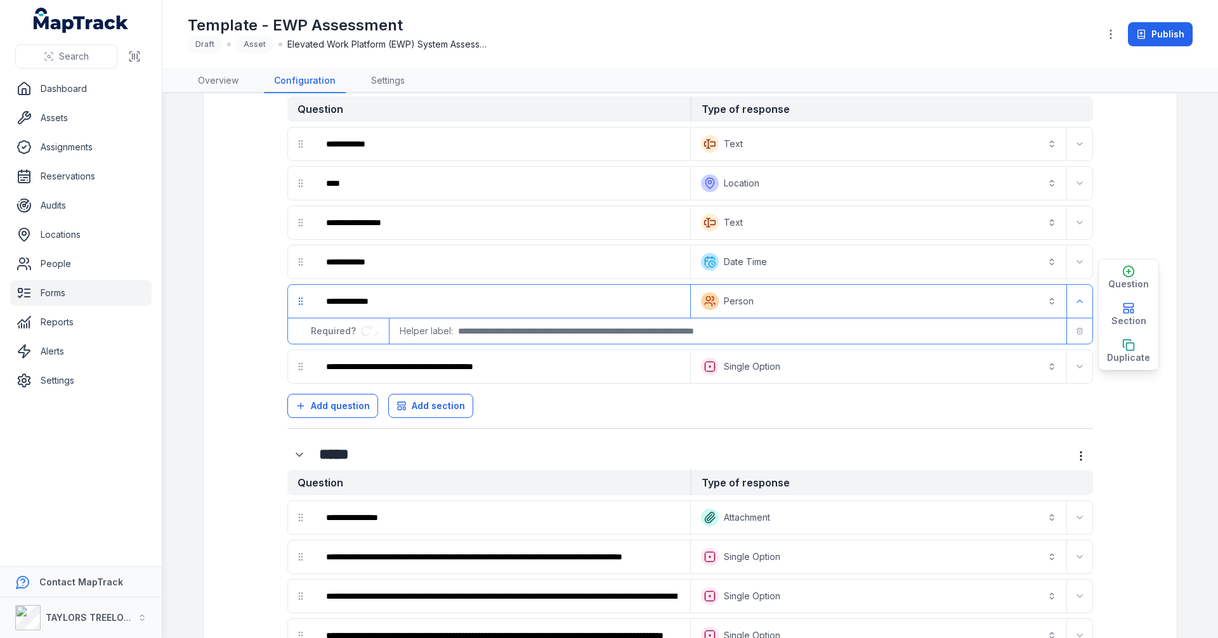
scroll to position [63, 0]
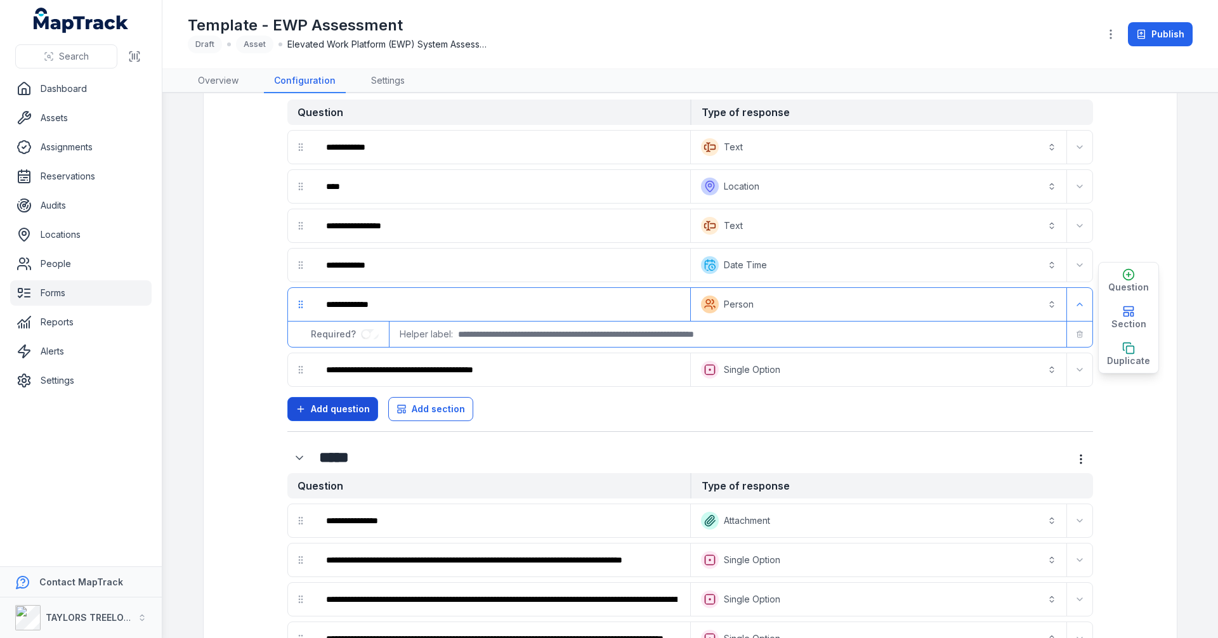
click at [313, 405] on span "Add question" at bounding box center [340, 409] width 59 height 13
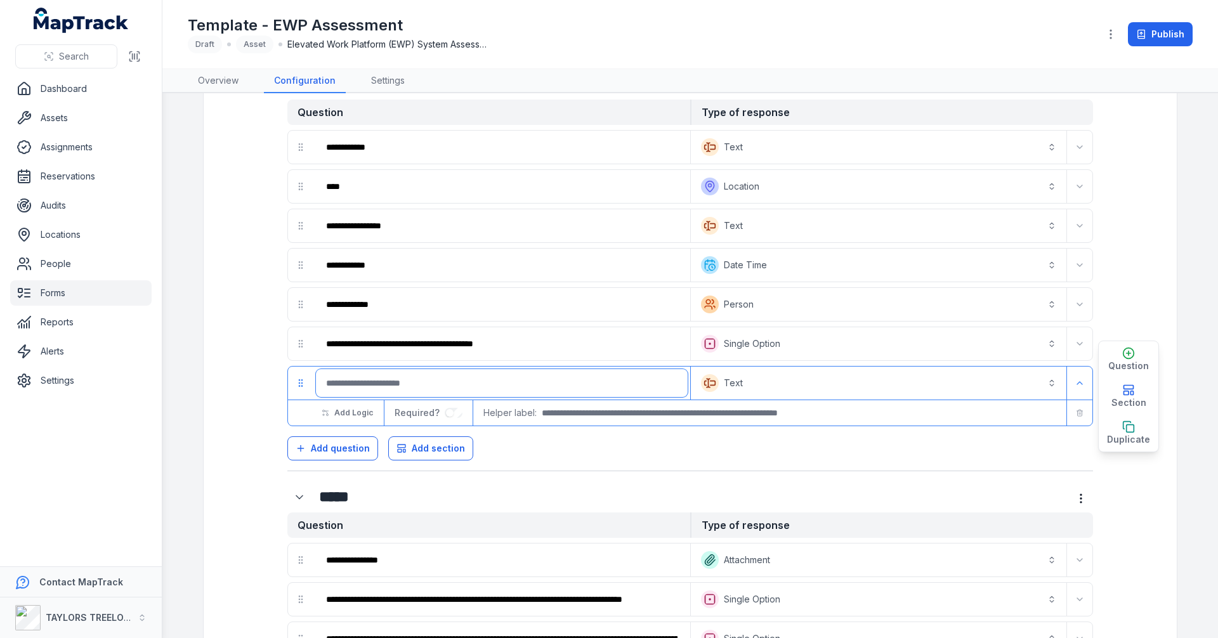
click at [386, 384] on input ":ru3:-form-item-label" at bounding box center [502, 383] width 372 height 28
type input "**********"
click at [719, 385] on button "Text *******" at bounding box center [879, 383] width 371 height 28
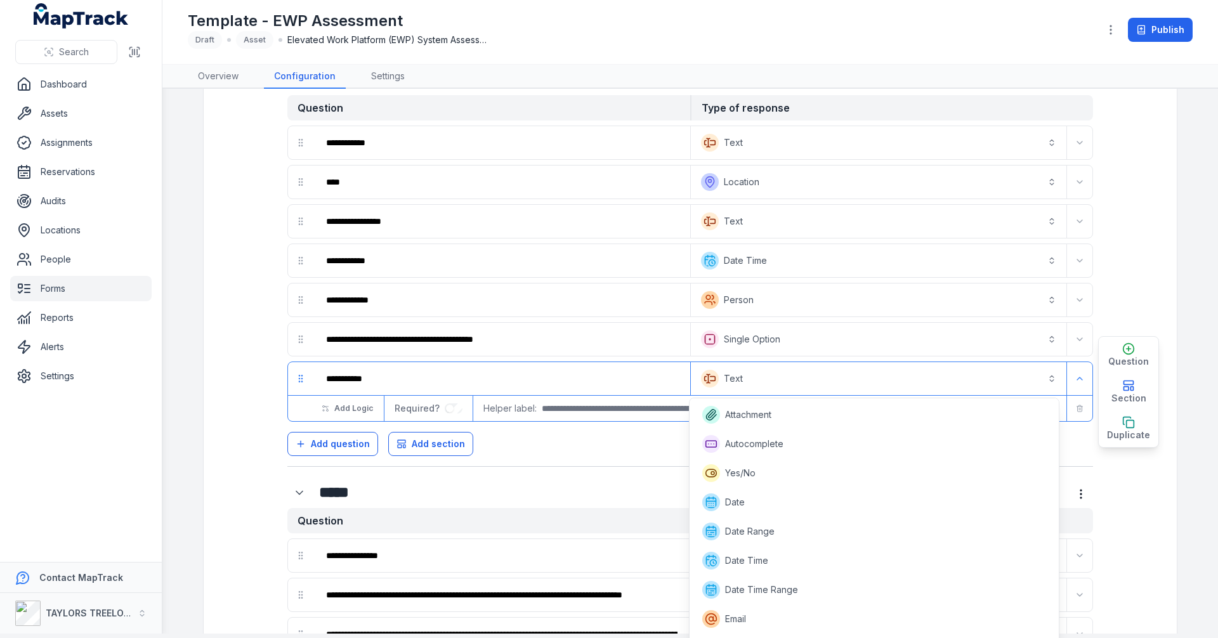
scroll to position [199, 0]
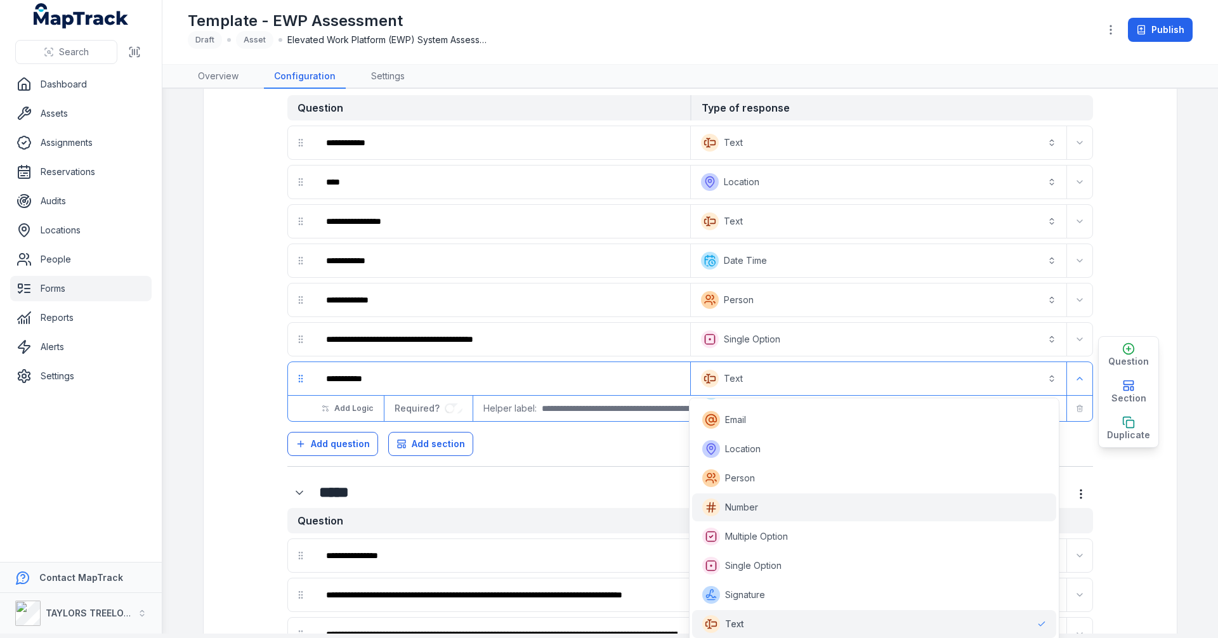
drag, startPoint x: 725, startPoint y: 508, endPoint x: 655, endPoint y: 470, distance: 79.2
click at [724, 508] on span "Number" at bounding box center [730, 508] width 56 height 18
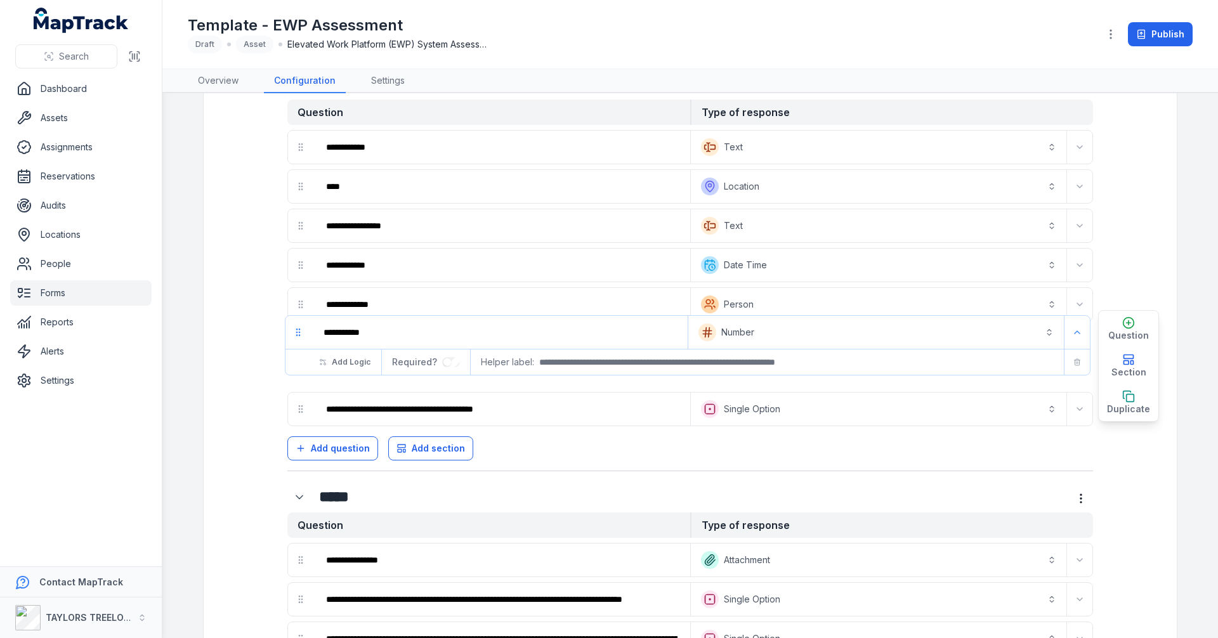
drag, startPoint x: 296, startPoint y: 386, endPoint x: 299, endPoint y: 331, distance: 54.7
click at [299, 331] on div "**********" at bounding box center [690, 278] width 806 height 296
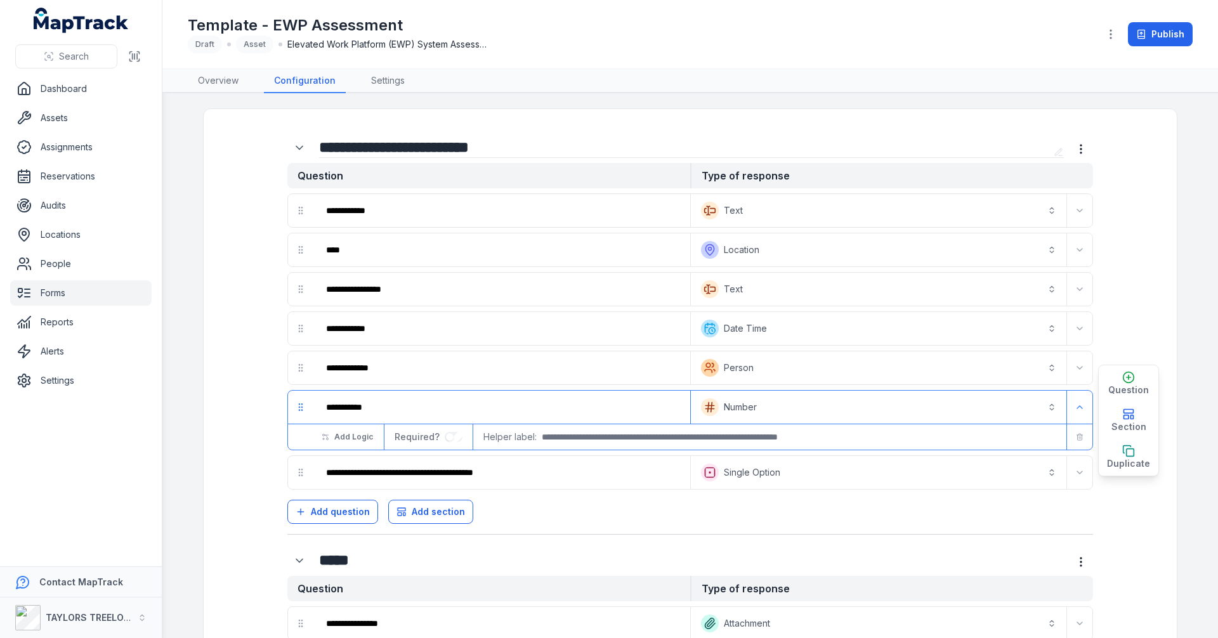
click at [544, 150] on input "**********" at bounding box center [684, 147] width 730 height 20
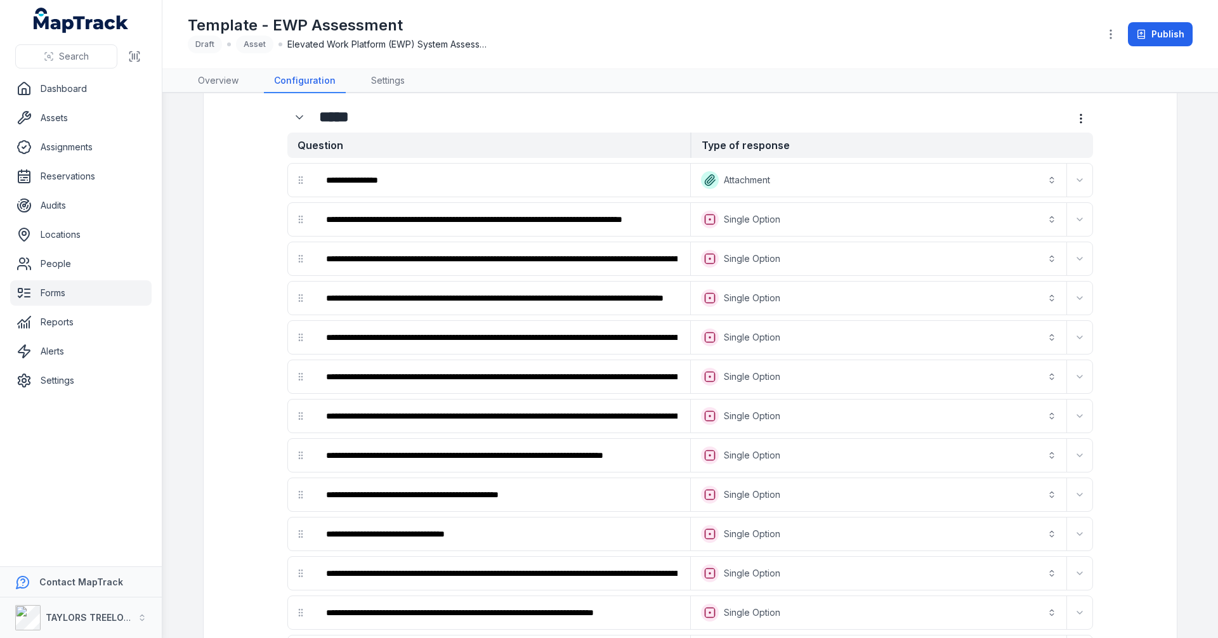
scroll to position [444, 0]
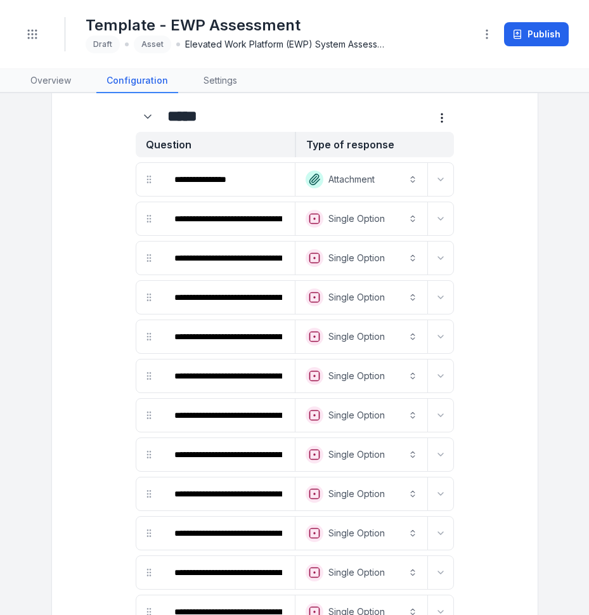
type input "**********"
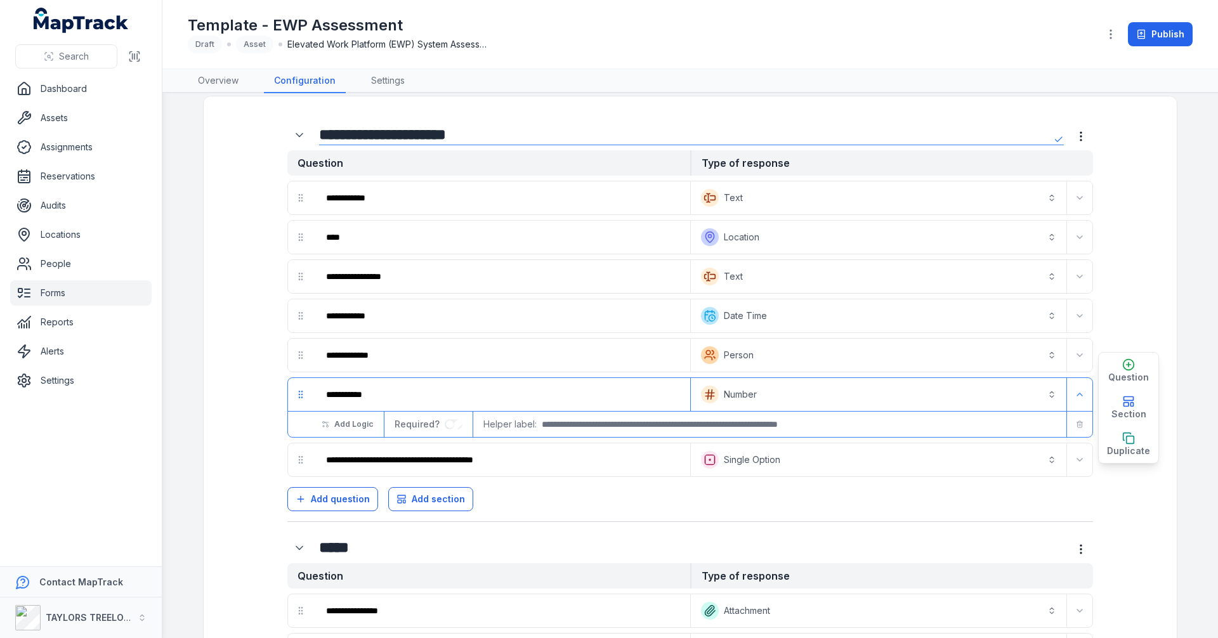
scroll to position [0, 0]
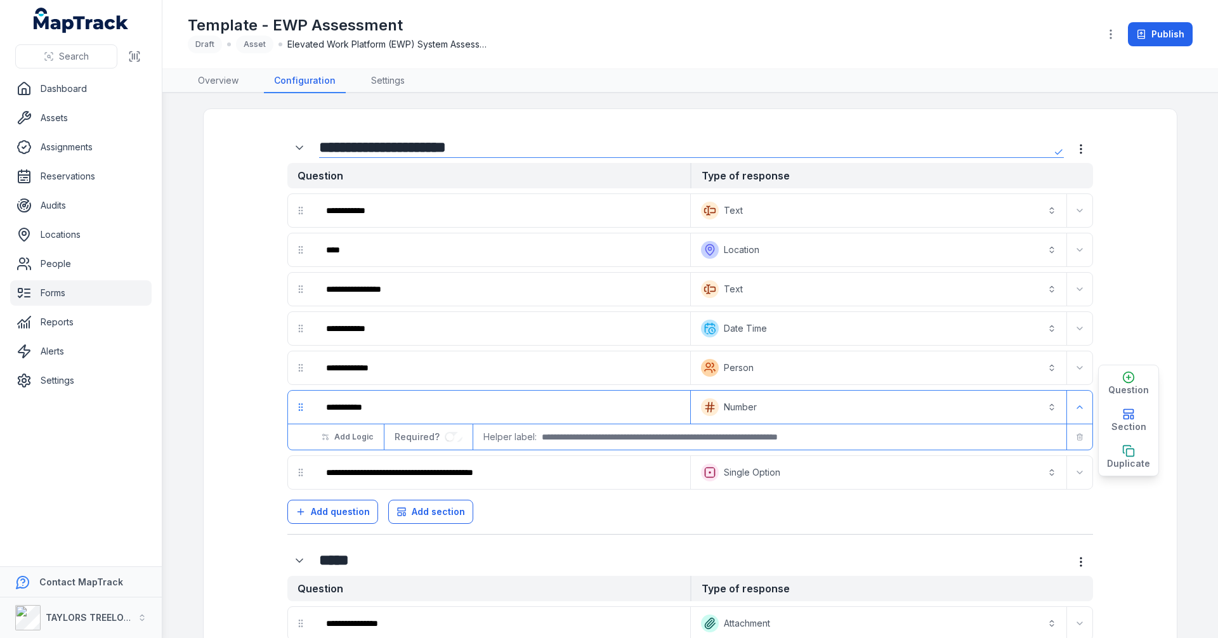
click at [399, 23] on h1 "Template - EWP Assessment" at bounding box center [339, 25] width 303 height 20
drag, startPoint x: 402, startPoint y: 27, endPoint x: 409, endPoint y: 28, distance: 6.5
click at [402, 27] on h1 "Template - EWP Assessment" at bounding box center [339, 25] width 303 height 20
click at [232, 82] on link "Overview" at bounding box center [218, 81] width 61 height 24
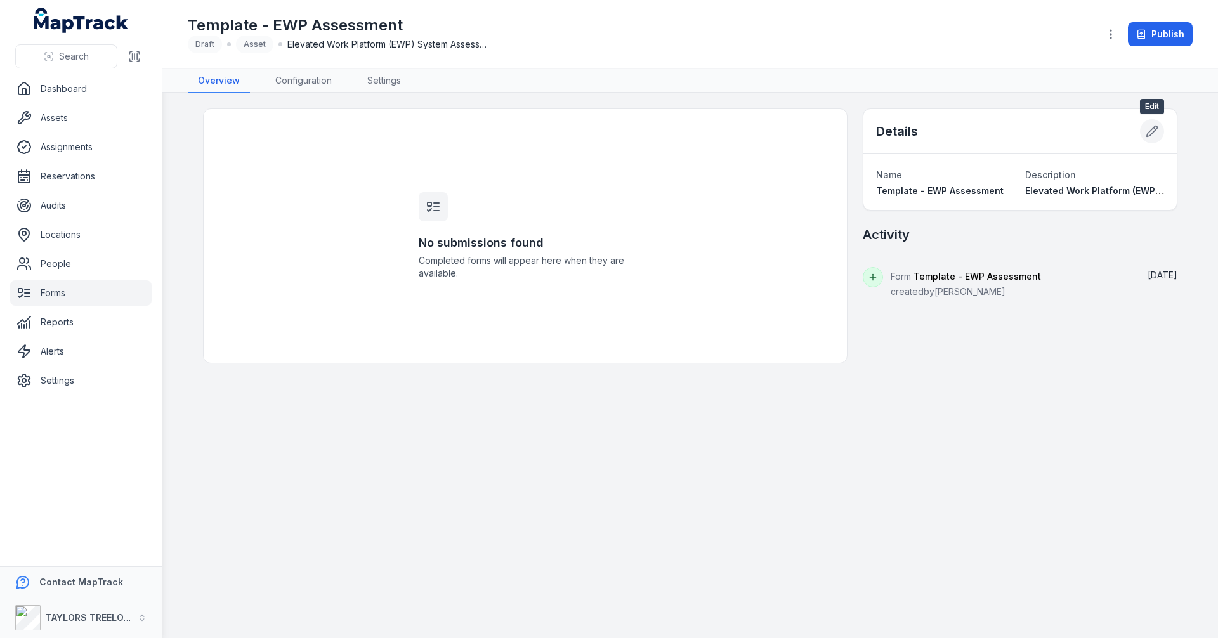
click at [1152, 131] on icon at bounding box center [1152, 131] width 13 height 13
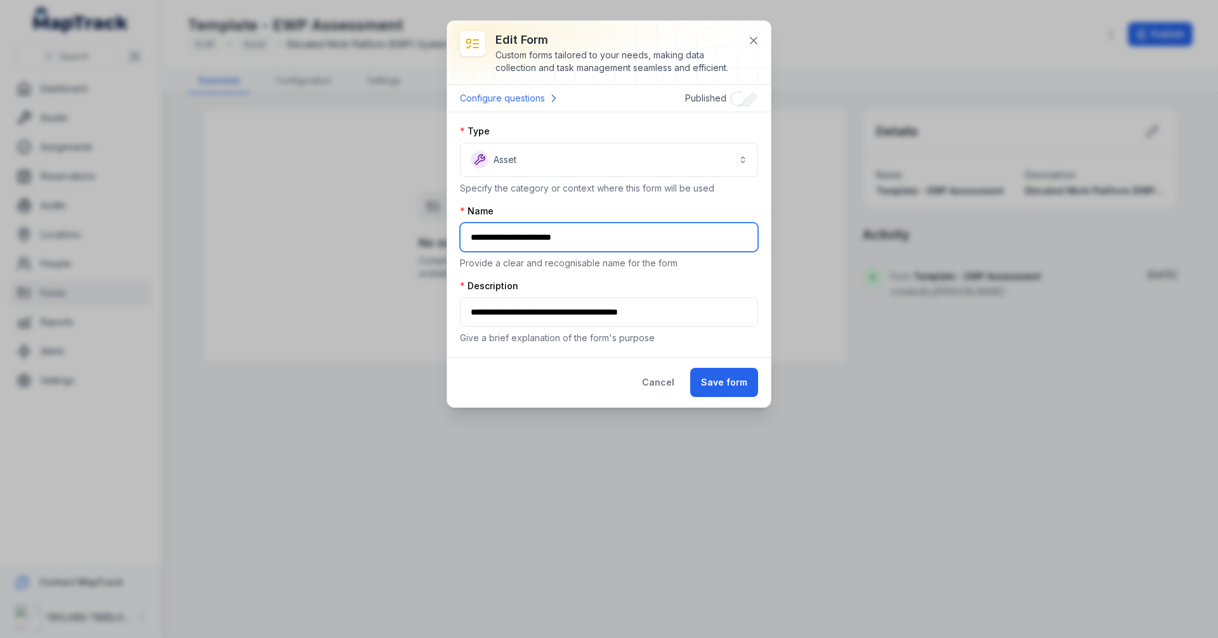
drag, startPoint x: 598, startPoint y: 240, endPoint x: 611, endPoint y: 240, distance: 13.3
click at [597, 240] on input "text" at bounding box center [609, 237] width 298 height 29
type input "**********"
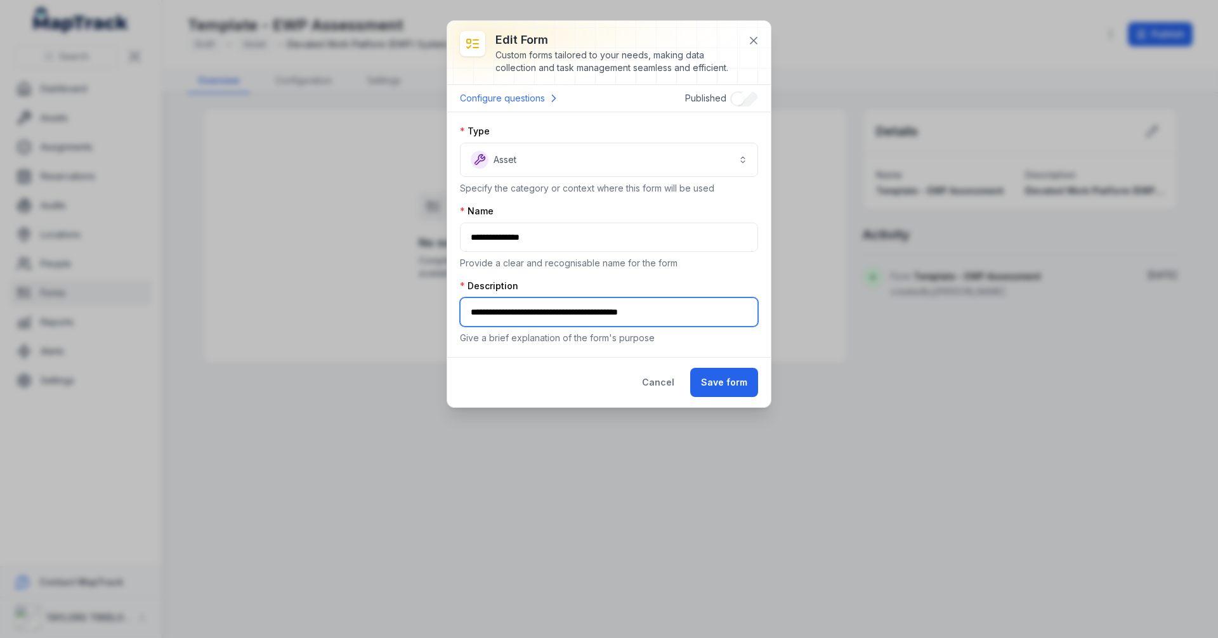
drag, startPoint x: 688, startPoint y: 315, endPoint x: 733, endPoint y: 320, distance: 45.3
click at [689, 315] on input "text" at bounding box center [609, 312] width 298 height 29
type input "**********"
click at [737, 384] on button "Save form" at bounding box center [724, 382] width 68 height 29
